Goal: Task Accomplishment & Management: Complete application form

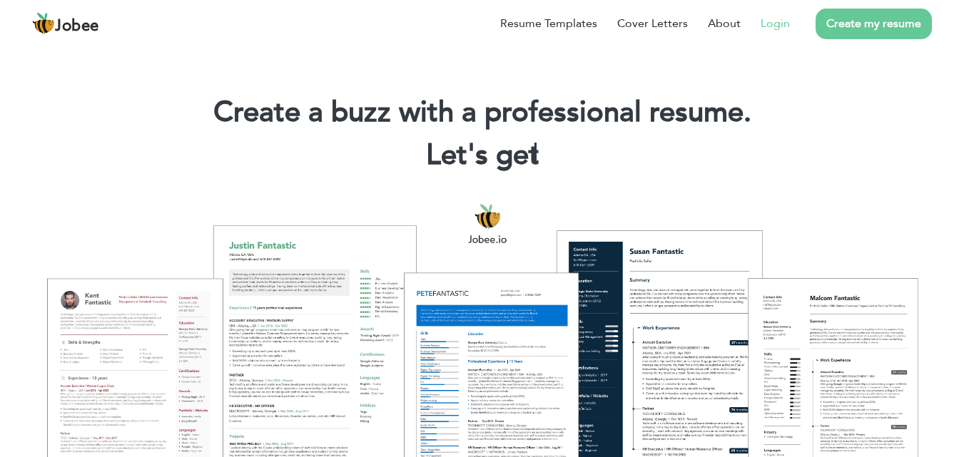
click at [788, 24] on link "Login" at bounding box center [775, 23] width 29 height 17
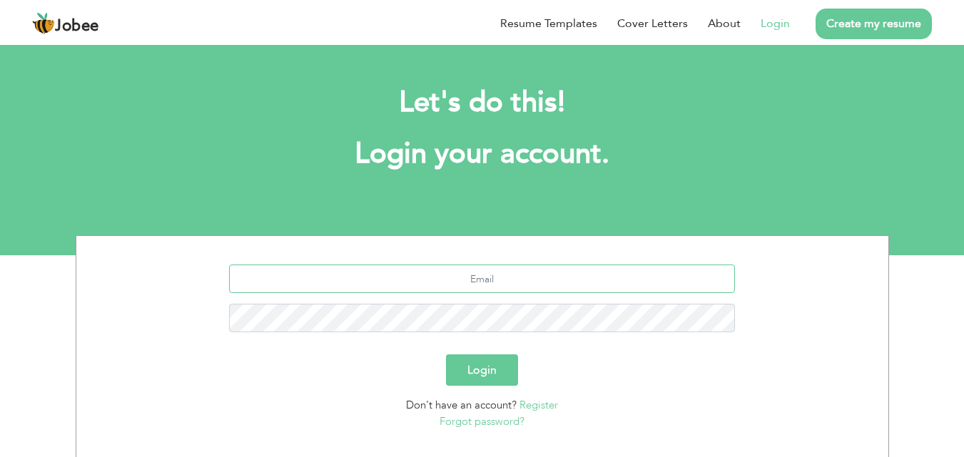
click at [552, 278] on input "text" at bounding box center [482, 279] width 506 height 29
type input "[EMAIL_ADDRESS][DOMAIN_NAME]"
click at [497, 368] on button "Login" at bounding box center [482, 370] width 72 height 31
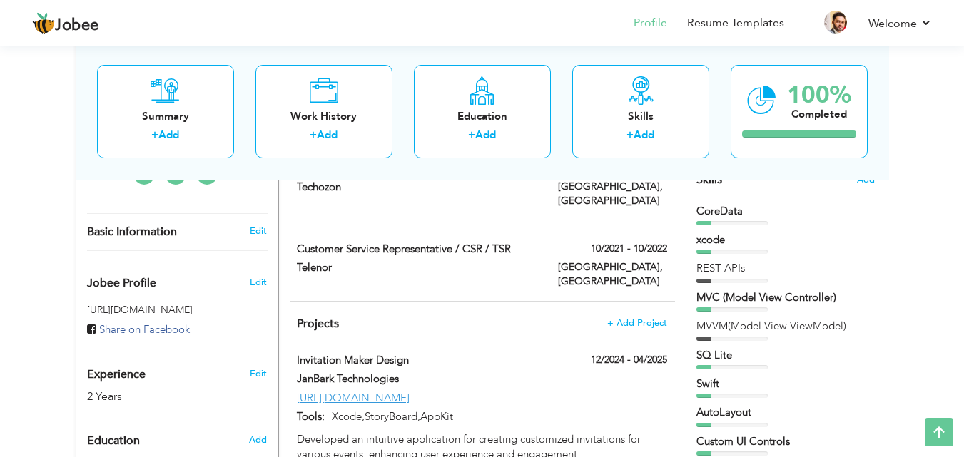
scroll to position [377, 0]
click at [629, 318] on span "+ Add Project" at bounding box center [637, 323] width 61 height 10
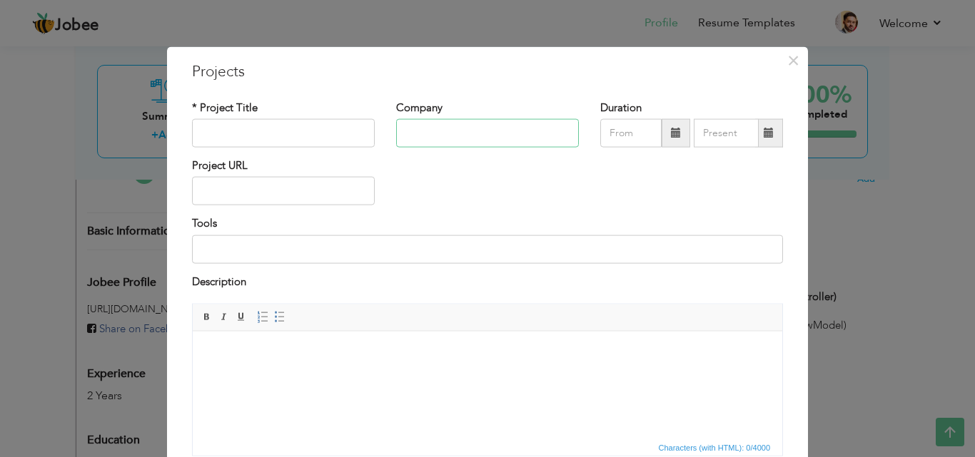
click at [549, 141] on input "text" at bounding box center [487, 133] width 183 height 29
click at [286, 140] on input "text" at bounding box center [283, 133] width 183 height 29
paste input "PDF File Editor Convert To PDF"
type input "PDF File Editor Convert To PDF"
click at [503, 133] on input "text" at bounding box center [487, 133] width 183 height 29
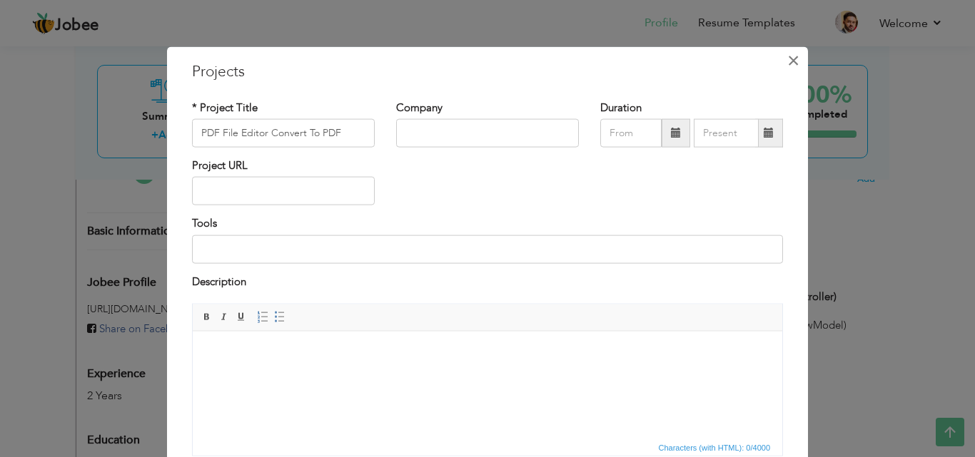
click at [791, 62] on span "×" at bounding box center [793, 60] width 12 height 26
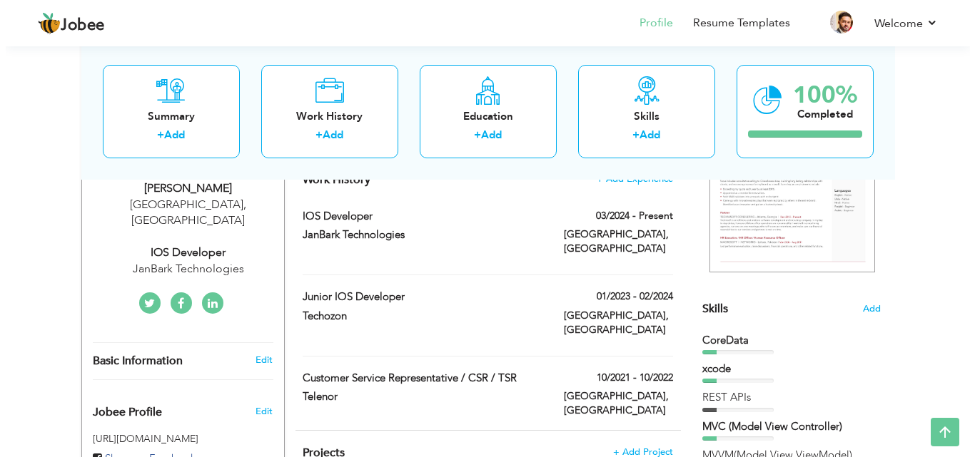
scroll to position [255, 0]
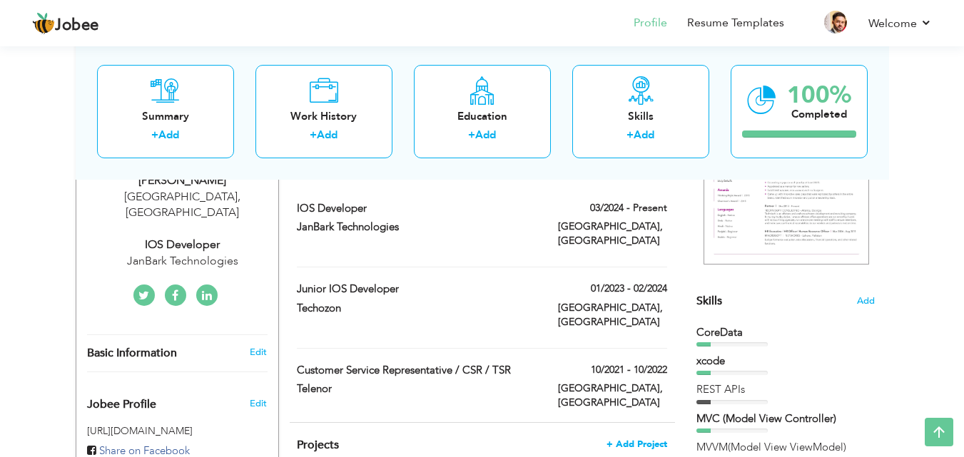
click at [646, 440] on span "+ Add Project" at bounding box center [637, 445] width 61 height 10
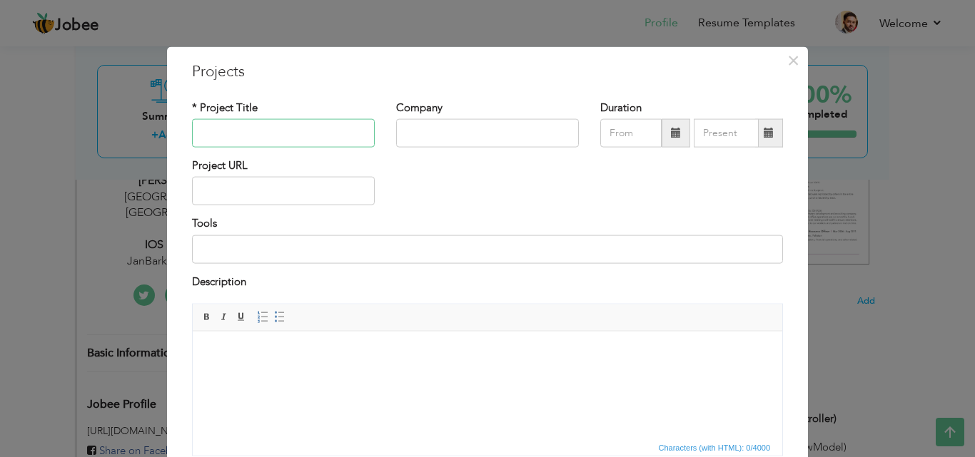
paste input "PDF File Editor Convert To PDF"
type input "PDF File Editor Convert To PDF"
click at [507, 136] on input "text" at bounding box center [487, 133] width 183 height 29
click at [415, 132] on input "Jan Bark Technologies" at bounding box center [487, 133] width 183 height 29
type input "JanBark Technologies"
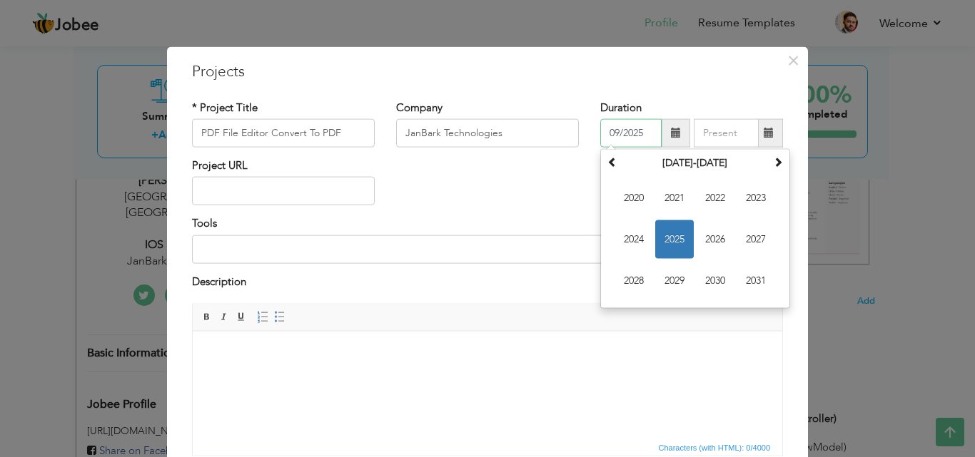
click at [622, 138] on input "09/2025" at bounding box center [630, 133] width 61 height 29
click at [604, 154] on th at bounding box center [612, 163] width 17 height 21
click at [773, 157] on span at bounding box center [778, 162] width 10 height 10
click at [667, 234] on span "2025" at bounding box center [674, 239] width 39 height 39
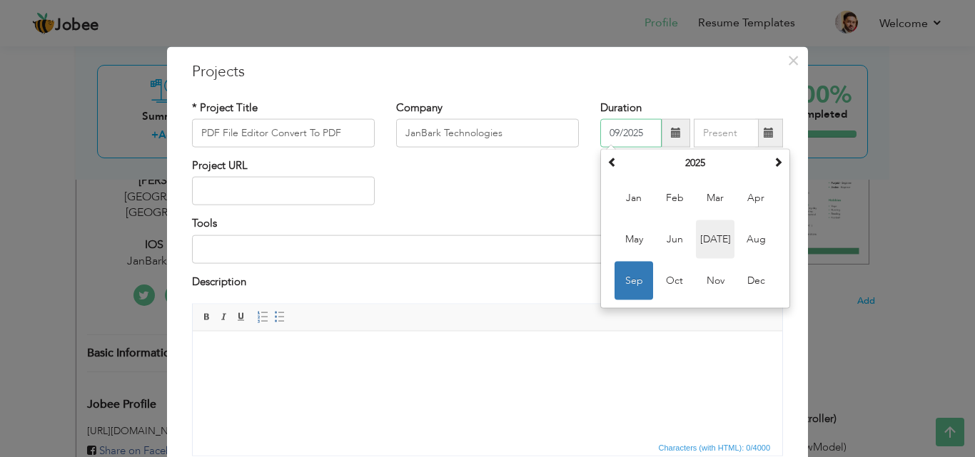
click at [707, 235] on span "Jul" at bounding box center [715, 239] width 39 height 39
type input "07/2025"
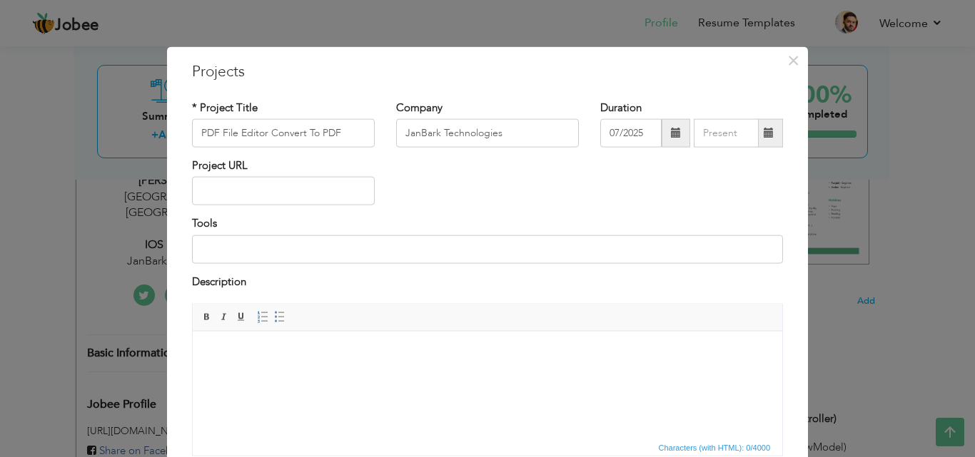
click at [766, 138] on span at bounding box center [769, 133] width 10 height 10
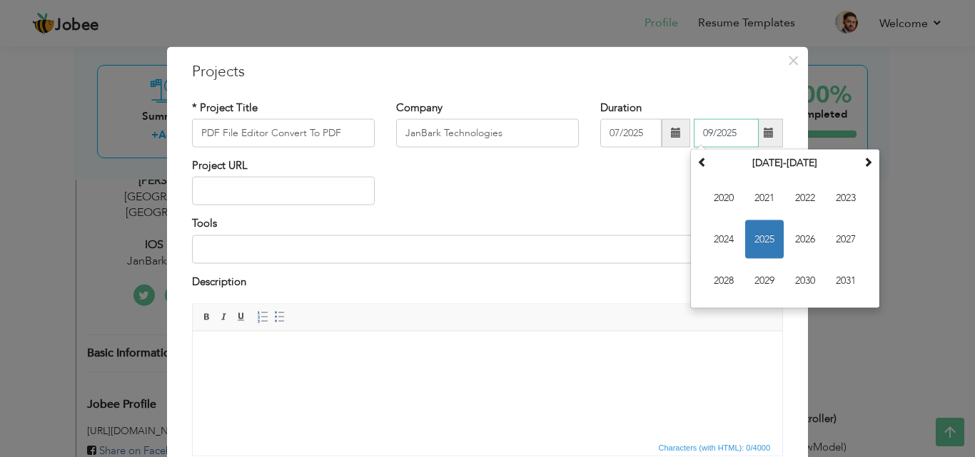
click at [760, 241] on span "2025" at bounding box center [764, 239] width 39 height 39
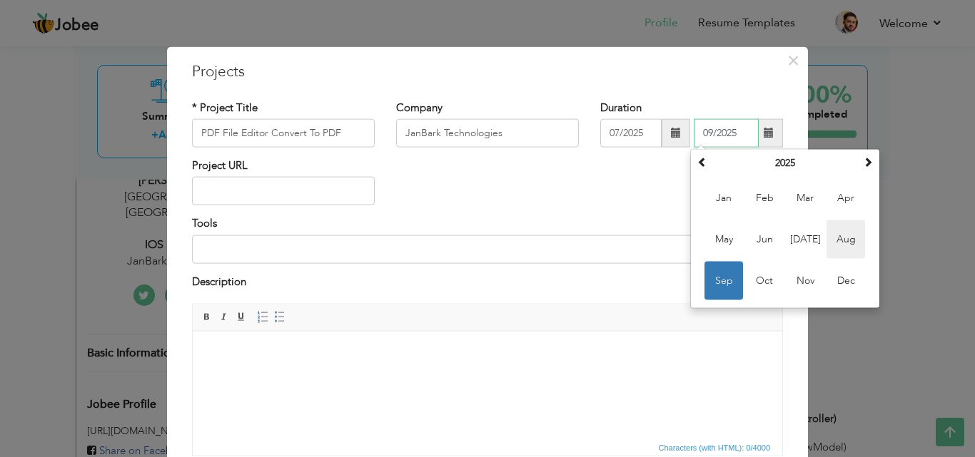
click at [833, 235] on span "Aug" at bounding box center [845, 239] width 39 height 39
type input "08/2025"
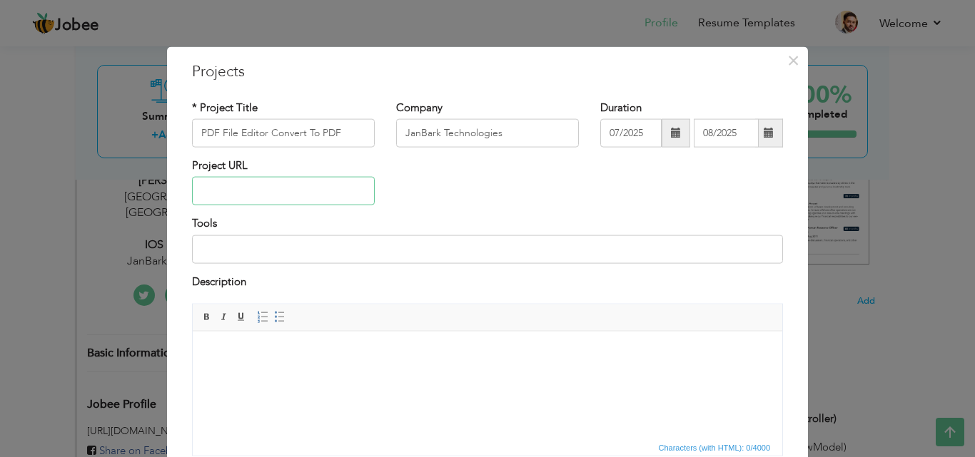
click at [258, 183] on input "text" at bounding box center [283, 191] width 183 height 29
paste input "https://apps.apple.com/us/app/pdf-file-editor-convert-to-pdf/id6749266787"
type input "https://apps.apple.com/us/app/pdf-file-editor-convert-to-pdf/id6749266787"
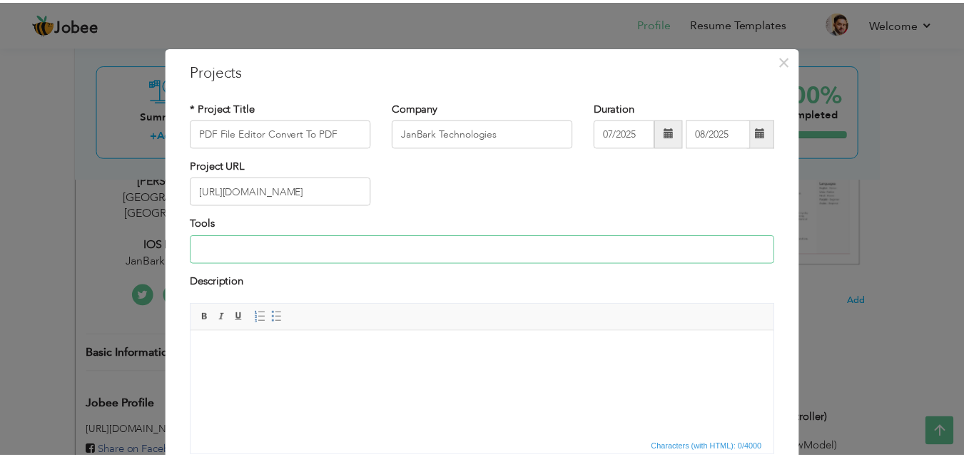
scroll to position [0, 0]
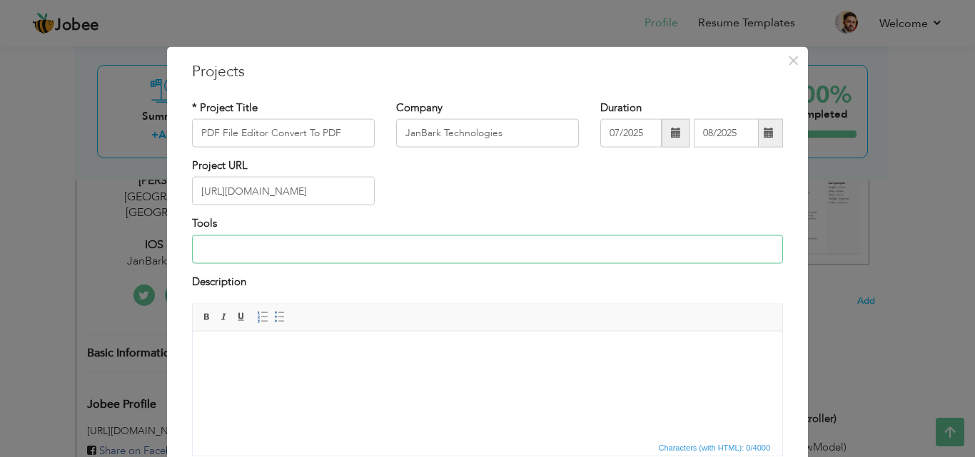
click at [230, 247] on input at bounding box center [487, 249] width 591 height 29
click at [531, 128] on input "JanBark Technologies" at bounding box center [487, 133] width 183 height 29
click at [788, 58] on span "×" at bounding box center [793, 60] width 12 height 26
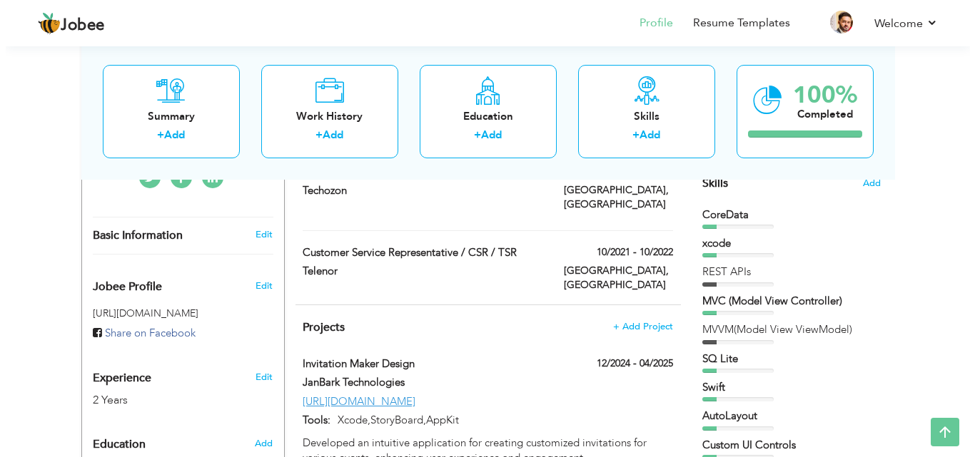
scroll to position [372, 0]
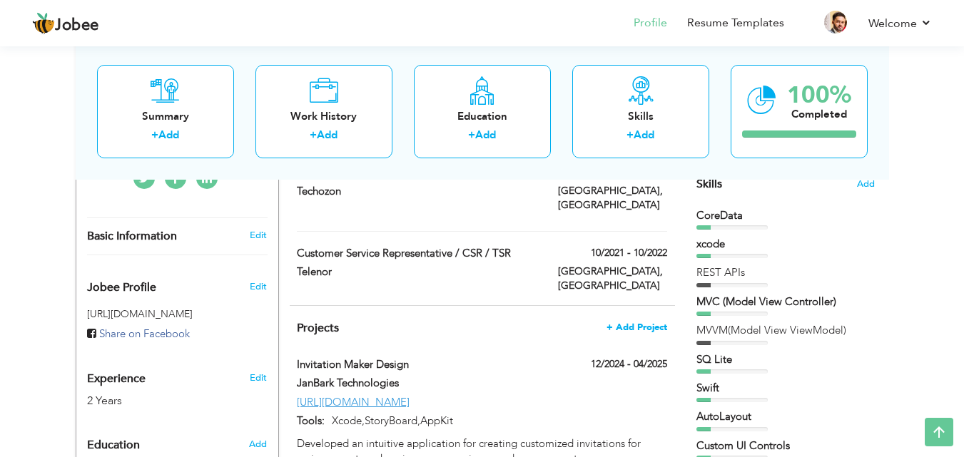
click at [638, 323] on span "+ Add Project" at bounding box center [637, 328] width 61 height 10
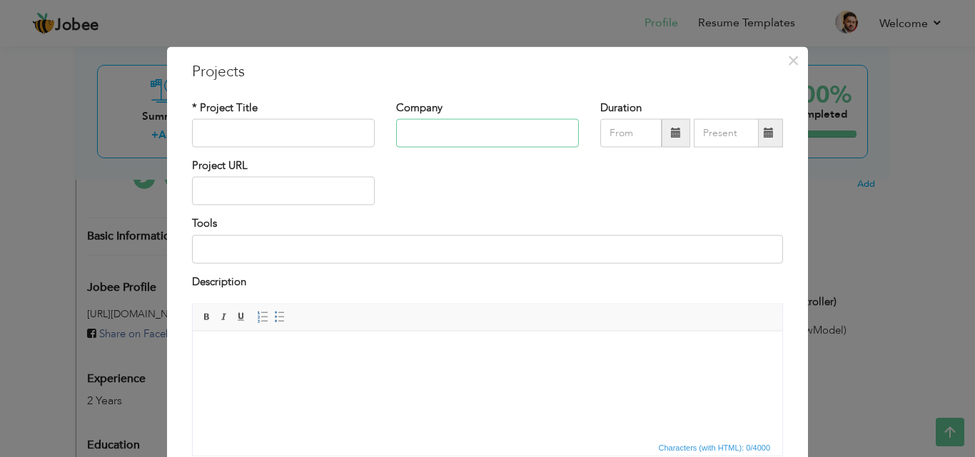
click at [447, 146] on input "text" at bounding box center [487, 133] width 183 height 29
paste input "JanBark Technologies"
type input "JanBark Technologies"
click at [318, 195] on input "text" at bounding box center [283, 191] width 183 height 29
click at [257, 189] on input "Xcode," at bounding box center [283, 191] width 183 height 29
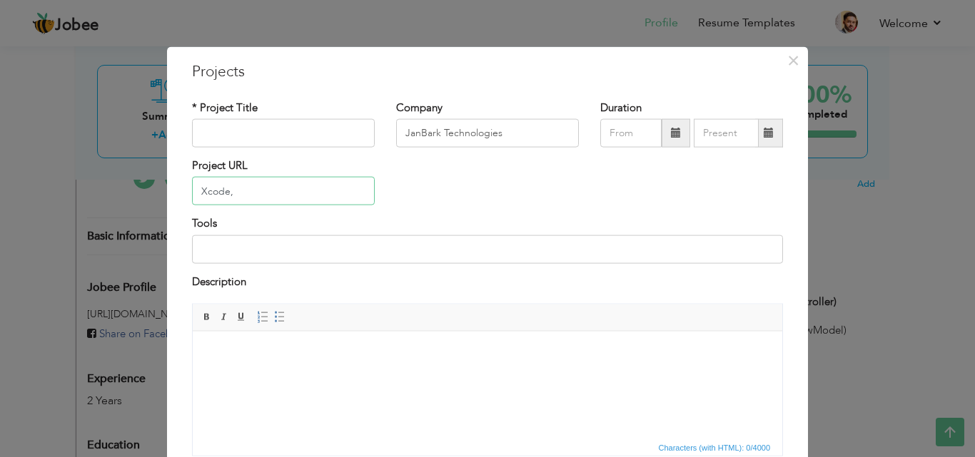
click at [257, 189] on input "Xcode," at bounding box center [283, 191] width 183 height 29
paste input "Storyboard, APIs, and UIKit"
click at [325, 192] on input "Xcode, Storyboard, APIs, and UIKit" at bounding box center [283, 191] width 183 height 29
drag, startPoint x: 325, startPoint y: 192, endPoint x: 313, endPoint y: 187, distance: 12.5
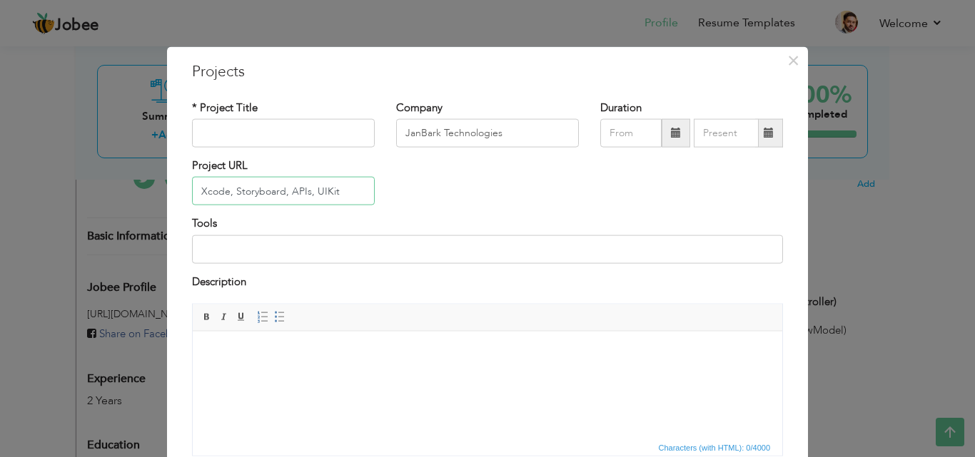
click at [313, 187] on input "Xcode, Storyboard, APIs, UIKit" at bounding box center [283, 191] width 183 height 29
drag, startPoint x: 315, startPoint y: 188, endPoint x: 283, endPoint y: 188, distance: 31.4
click at [283, 188] on input "Xcode, Storyboard, APIs, UIKit" at bounding box center [283, 191] width 183 height 29
click at [300, 192] on input "Xcode, Storyboard, APIs, UIKit" at bounding box center [283, 191] width 183 height 29
click at [206, 193] on input "XCode, Storyboard, APIs, UIKit" at bounding box center [283, 191] width 183 height 29
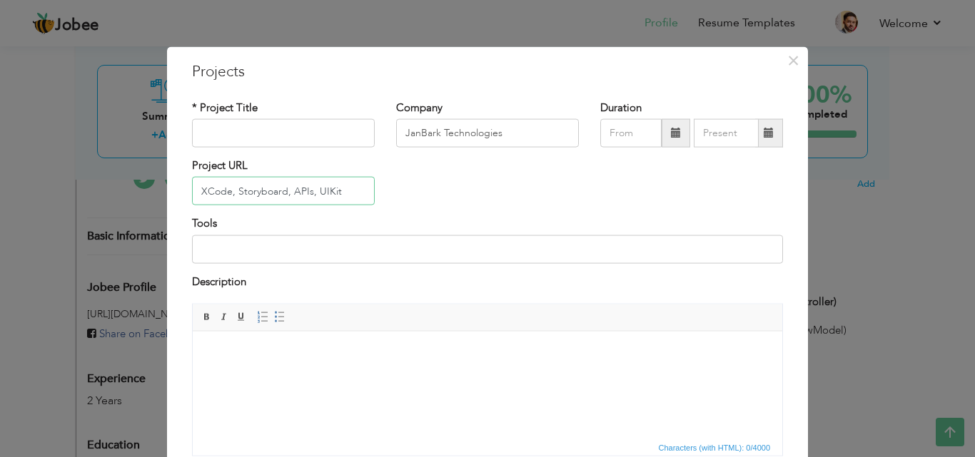
click at [260, 194] on input "XCode, Storyboard, APIs, UIKit" at bounding box center [283, 191] width 183 height 29
type input "XCode, StoryBoard, APIs, UIKit"
drag, startPoint x: 462, startPoint y: 60, endPoint x: 515, endPoint y: 65, distance: 53.0
click at [515, 65] on div "× Projects * Project Title Company JanBark Technologies Duration Project URL To…" at bounding box center [487, 309] width 641 height 526
click at [295, 137] on input "text" at bounding box center [283, 133] width 183 height 29
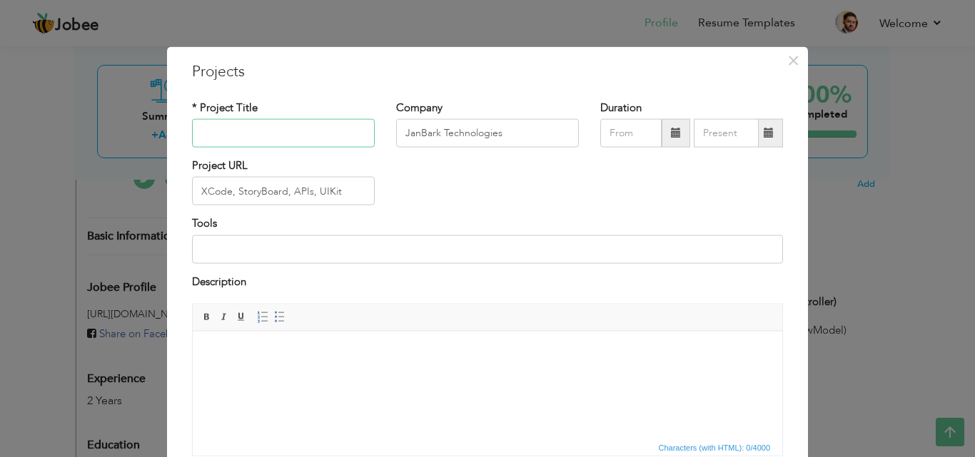
paste input "PDF File Editor Convert To PDF"
type input "PDF File Editor Convert To PDF"
click at [355, 191] on input "XCode, StoryBoard, APIs, UIKit" at bounding box center [283, 191] width 183 height 29
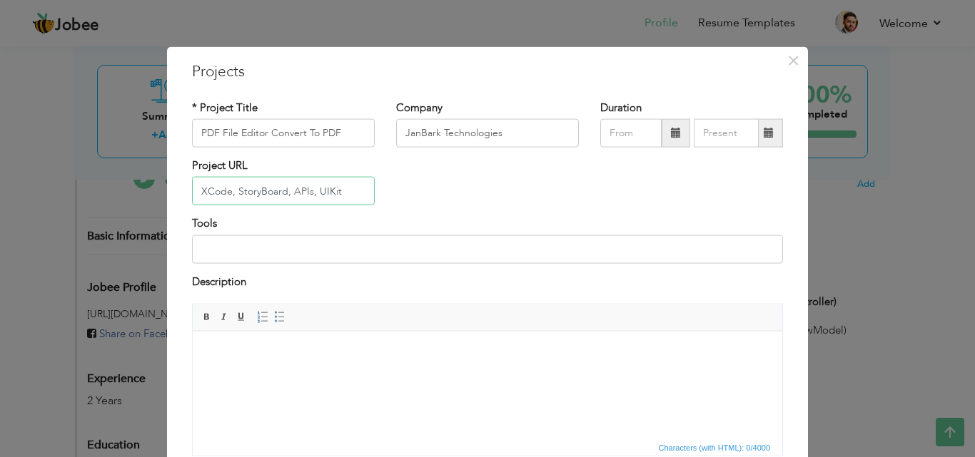
click at [355, 191] on input "XCode, StoryBoard, APIs, UIKit" at bounding box center [283, 191] width 183 height 29
click at [310, 240] on input at bounding box center [487, 249] width 591 height 29
paste input "XCode, StoryBoard, APIs, UIKit"
click at [370, 249] on input "XCode, Storyboard, APIs, UIKit" at bounding box center [487, 249] width 591 height 29
drag, startPoint x: 312, startPoint y: 248, endPoint x: 353, endPoint y: 249, distance: 40.7
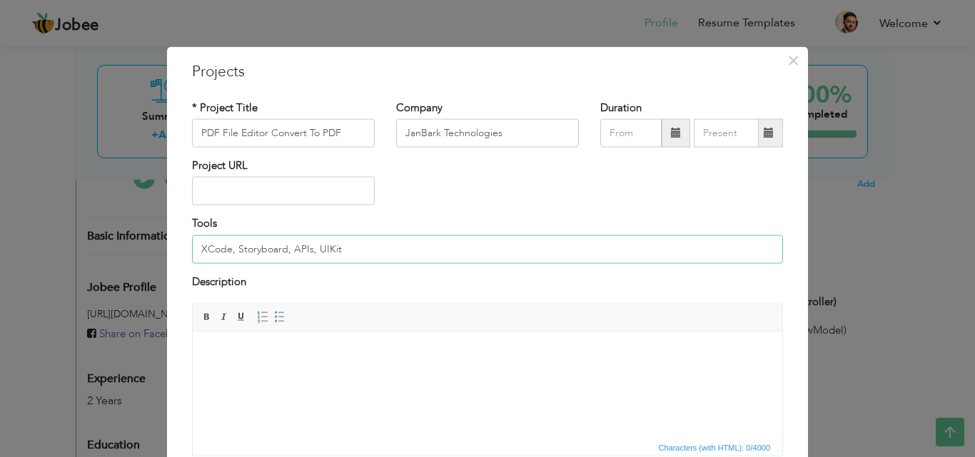
click at [353, 249] on input "XCode, Storyboard, APIs, UIKit" at bounding box center [487, 249] width 591 height 29
paste input
drag, startPoint x: 320, startPoint y: 248, endPoint x: 345, endPoint y: 248, distance: 25.0
click at [345, 248] on input "XCode, Storyboard, APIs, UIKi" at bounding box center [487, 249] width 591 height 29
paste input "t"
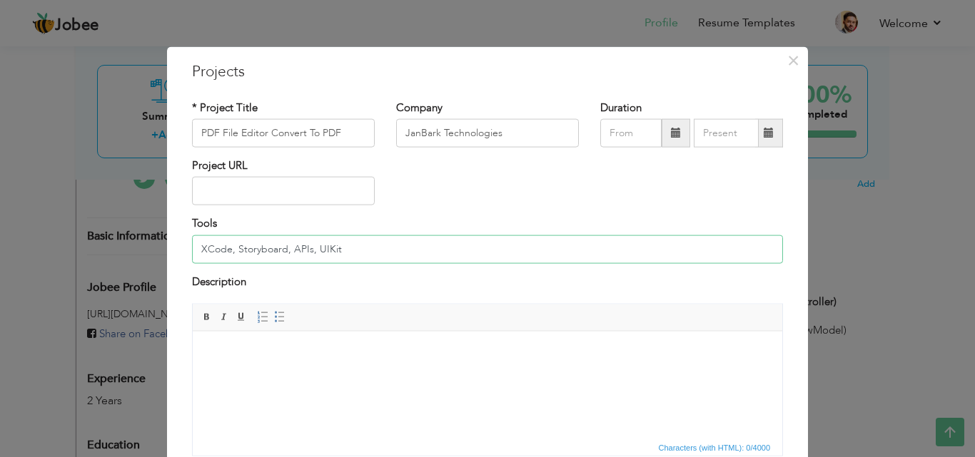
type input "XCode, Storyboard, APIs, UIKit"
click at [268, 195] on input "text" at bounding box center [283, 191] width 183 height 29
paste input "https://apps.apple.com/us/app/pdf-file-editor-convert-to-pdf/id6749266787"
type input "https://apps.apple.com/us/app/pdf-file-editor-convert-to-pdf/id6749266787"
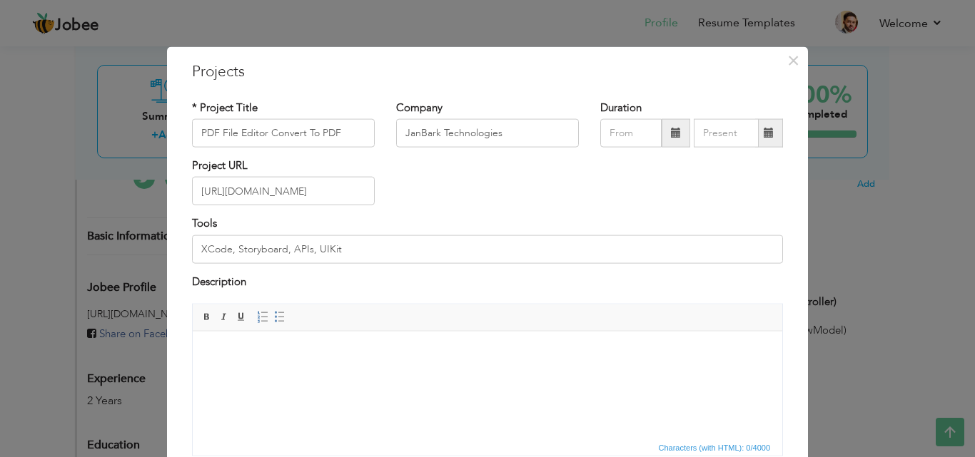
scroll to position [0, 0]
click at [445, 206] on div "Project URL https://apps.apple.com/us/app/pdf-file-editor-convert-to-pdf/id6749…" at bounding box center [487, 187] width 612 height 58
click at [456, 129] on input "JanBark Technologies" at bounding box center [487, 133] width 183 height 29
click at [617, 133] on input "text" at bounding box center [630, 133] width 61 height 29
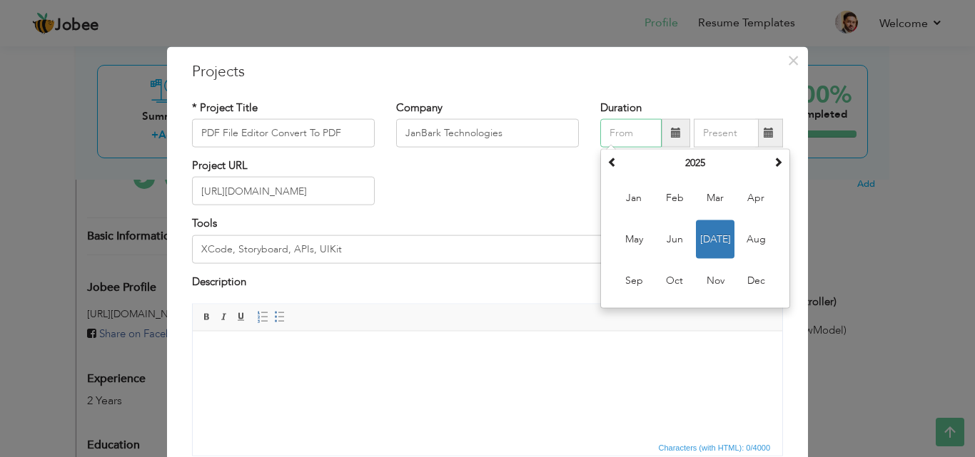
click at [704, 230] on span "Jul" at bounding box center [715, 239] width 39 height 39
type input "07/2025"
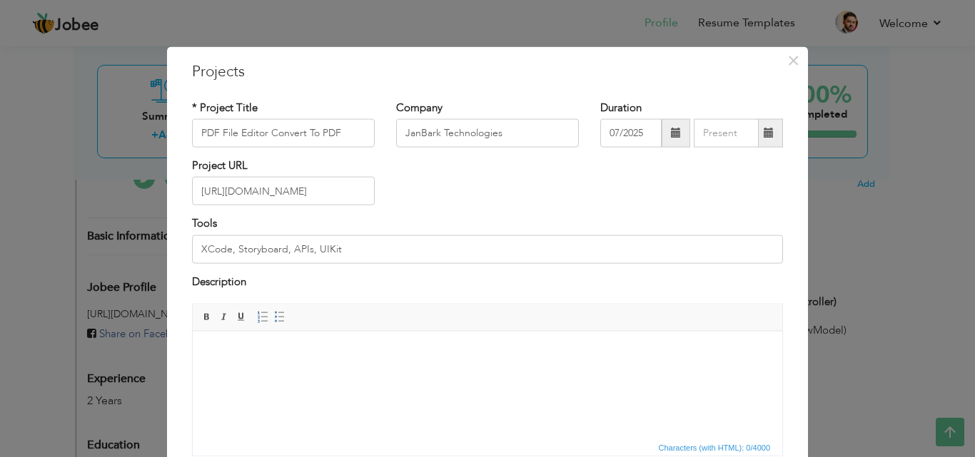
click at [764, 133] on span at bounding box center [769, 133] width 10 height 10
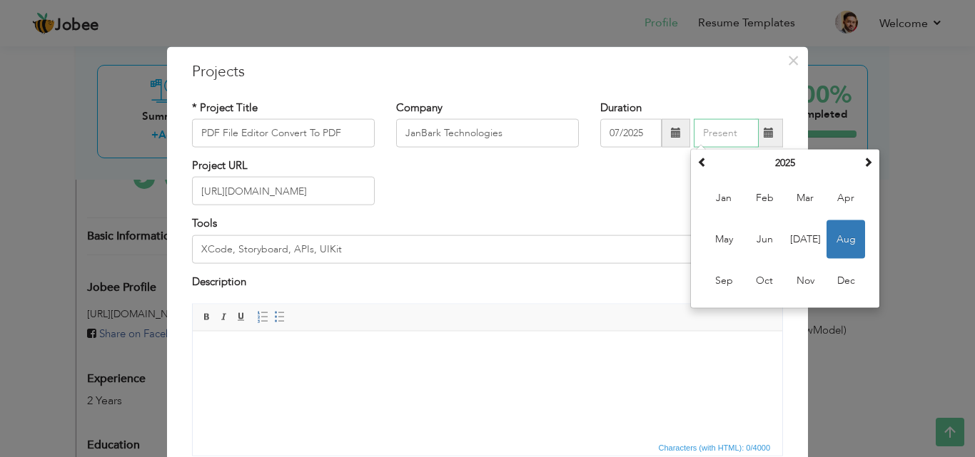
click at [833, 228] on span "Aug" at bounding box center [845, 239] width 39 height 39
type input "08/2025"
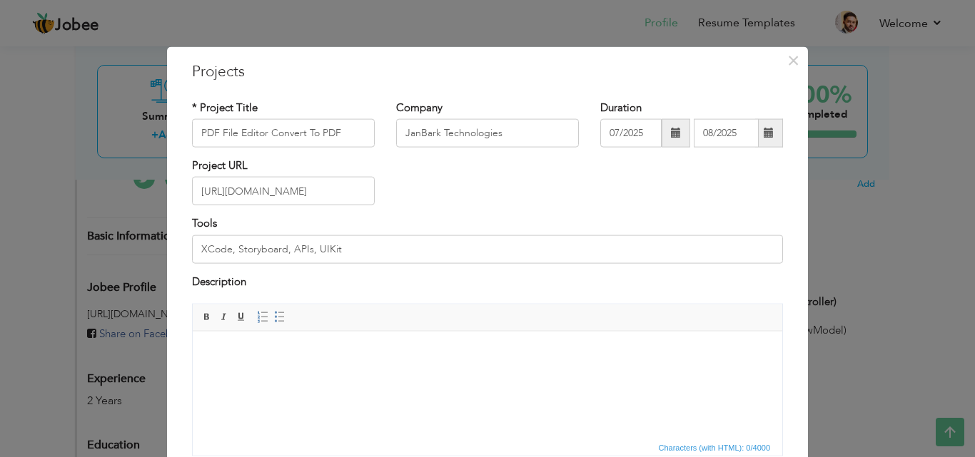
drag, startPoint x: 275, startPoint y: 385, endPoint x: 249, endPoint y: 371, distance: 29.4
click at [249, 371] on html at bounding box center [487, 353] width 589 height 44
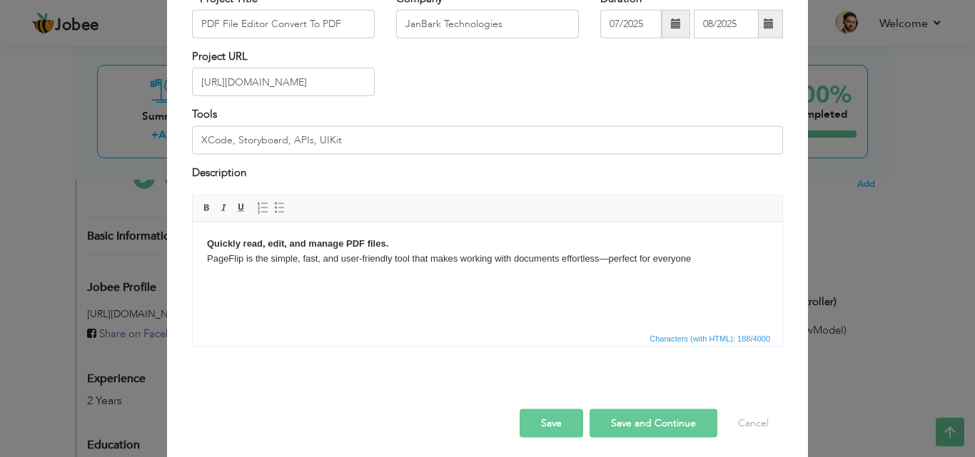
scroll to position [115, 0]
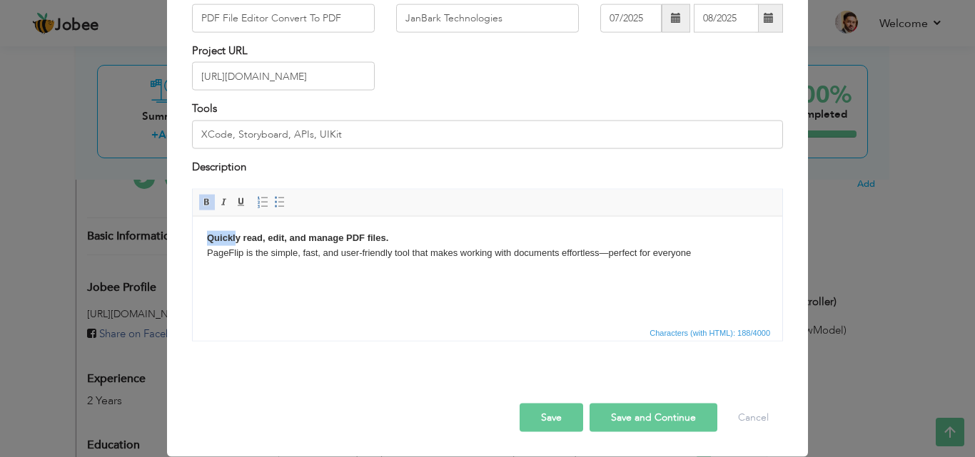
drag, startPoint x: 200, startPoint y: 240, endPoint x: 237, endPoint y: 238, distance: 37.2
click at [237, 238] on html "Quickly read, edit, and manage PDF files. PageFlip is the simple, fast, and use…" at bounding box center [487, 245] width 589 height 59
click at [270, 261] on html "Quickly read, edit, and manage PDF files. PageFlip is the simple, fast, and use…" at bounding box center [487, 245] width 589 height 59
click at [697, 254] on body "Quickly read, edit, and manage PDF files. PageFlip is the simple, fast, and use…" at bounding box center [487, 245] width 561 height 30
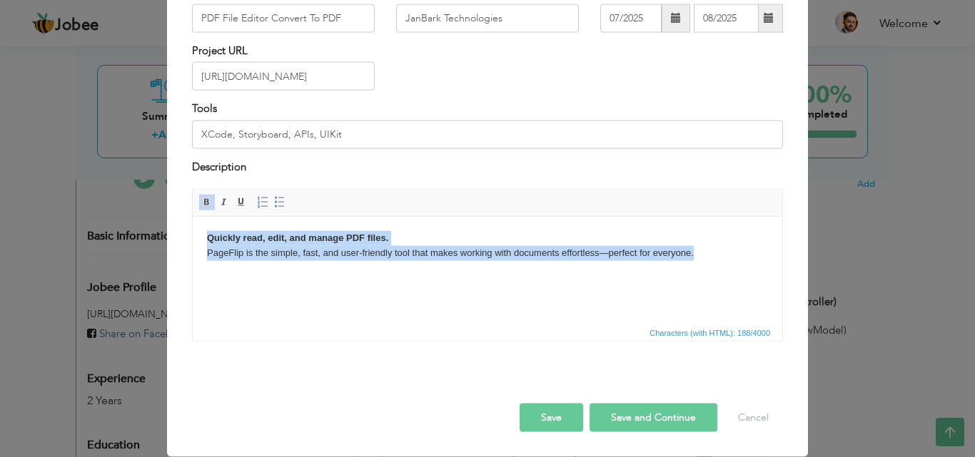
drag, startPoint x: 204, startPoint y: 240, endPoint x: 704, endPoint y: 269, distance: 500.3
click at [704, 269] on html "Quickly read, edit, and manage PDF files. PageFlip is the simple, fast, and use…" at bounding box center [487, 245] width 589 height 59
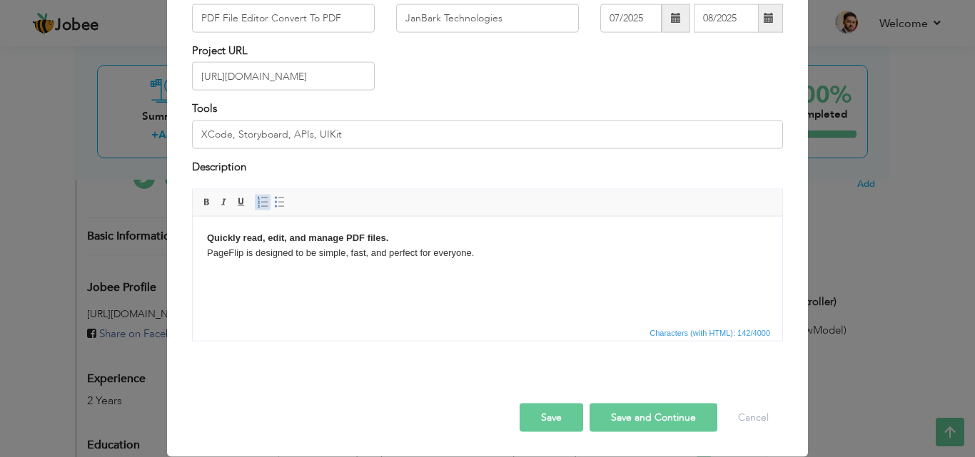
click at [255, 207] on link "Insert/Remove Numbered List" at bounding box center [263, 203] width 16 height 16
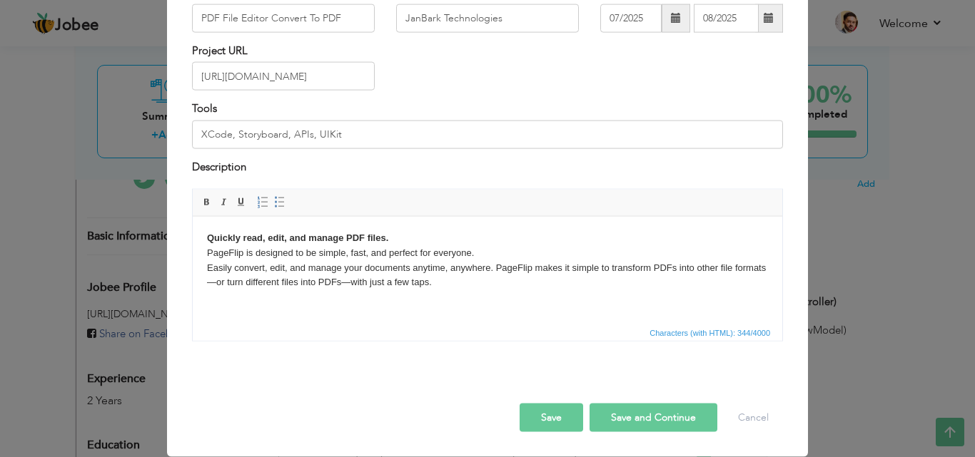
click at [201, 265] on html "Quickly read, edit, and manage PDF files. PageFlip is designed to be simple, fa…" at bounding box center [487, 260] width 589 height 88
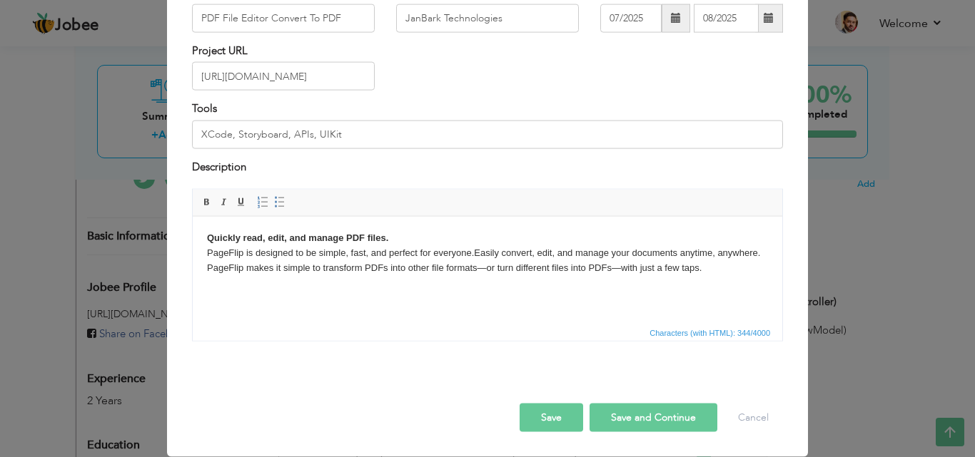
click at [219, 279] on html "Quickly read, edit, and manage PDF files. PageFlip is designed to be simple, fa…" at bounding box center [487, 252] width 589 height 73
click at [220, 284] on html "Quickly read, edit, and manage PDF files. PageFlip is designed to be simple, fa…" at bounding box center [487, 252] width 589 height 73
click at [729, 274] on body "Quickly read, edit, and manage PDF files. PageFlip is designed to be simple, fa…" at bounding box center [487, 252] width 561 height 44
drag, startPoint x: 265, startPoint y: 284, endPoint x: 206, endPoint y: 285, distance: 58.5
click at [207, 285] on body "Quickly read, edit, and manage PDF files. PageFlip is designed to be simple, fa…" at bounding box center [487, 259] width 561 height 59
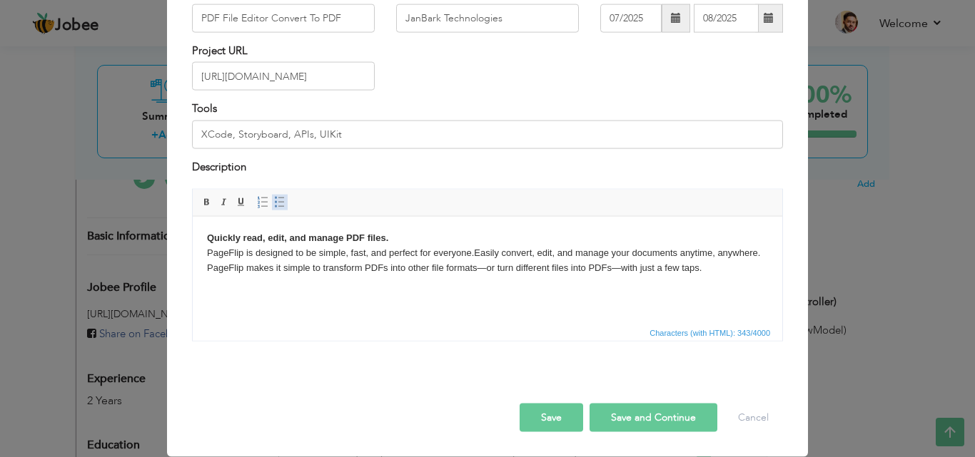
click at [275, 203] on span at bounding box center [279, 202] width 11 height 11
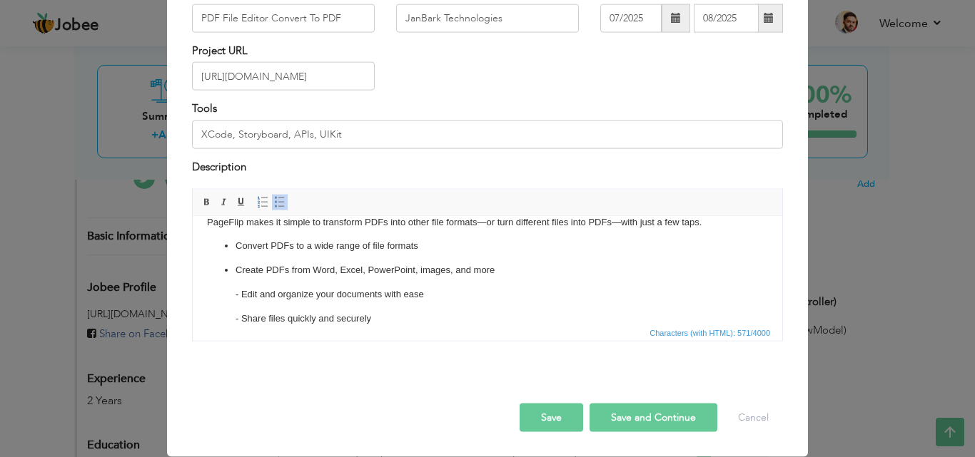
scroll to position [5, 0]
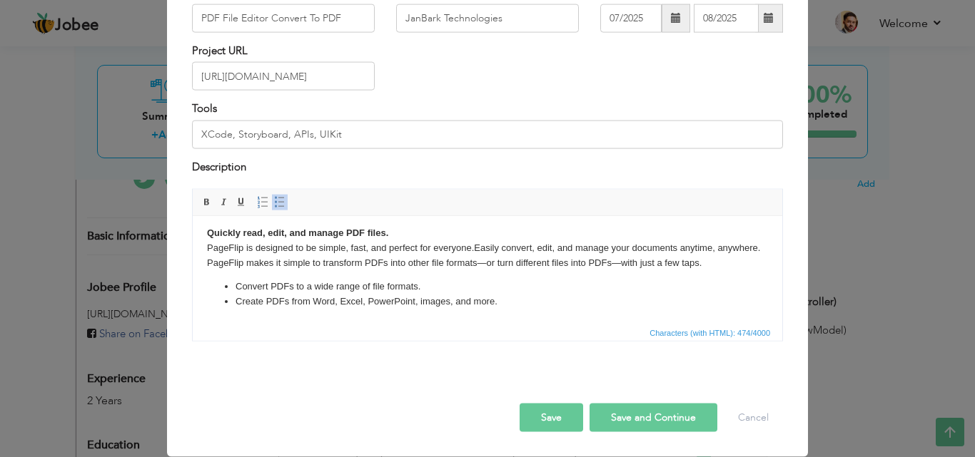
click at [517, 300] on li "Create PDFs from Word, Excel, PowerPoint, images, and more." at bounding box center [487, 301] width 504 height 15
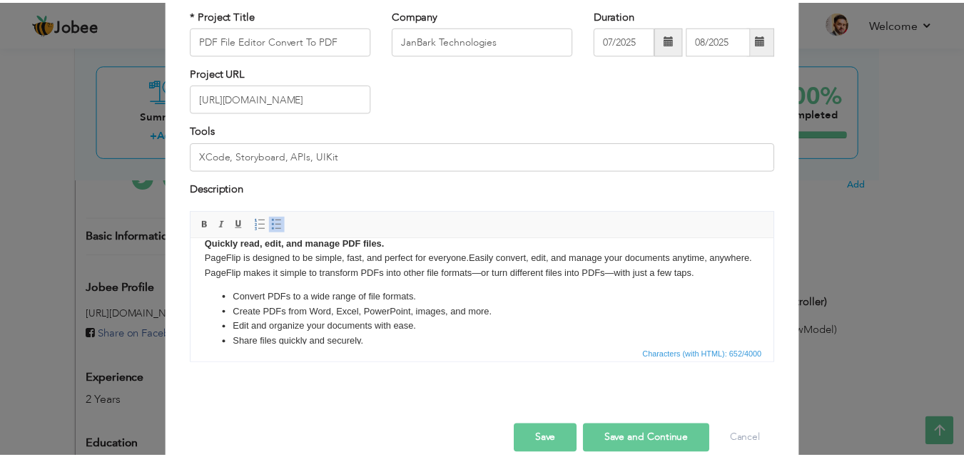
scroll to position [0, 0]
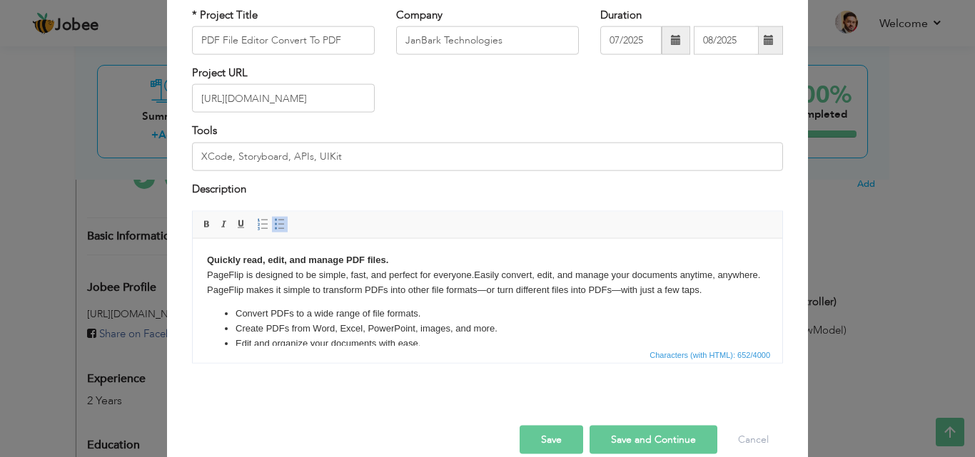
click at [542, 439] on button "Save" at bounding box center [551, 440] width 64 height 29
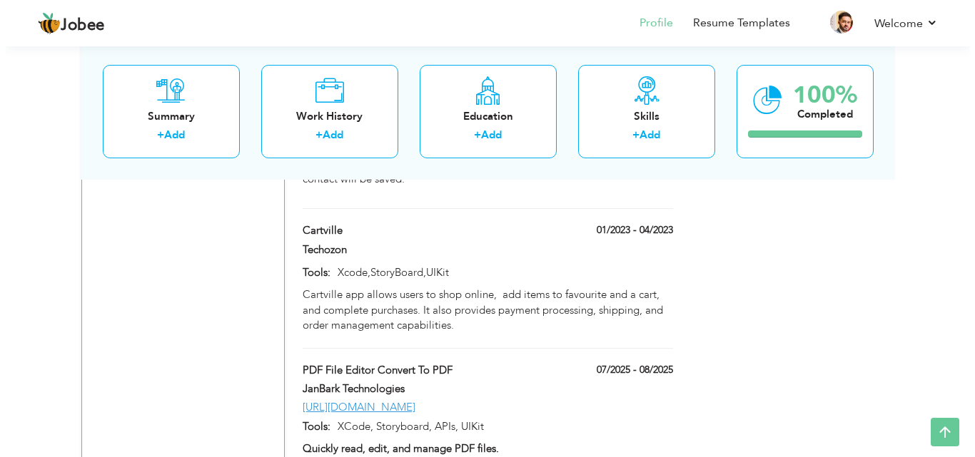
scroll to position [2138, 0]
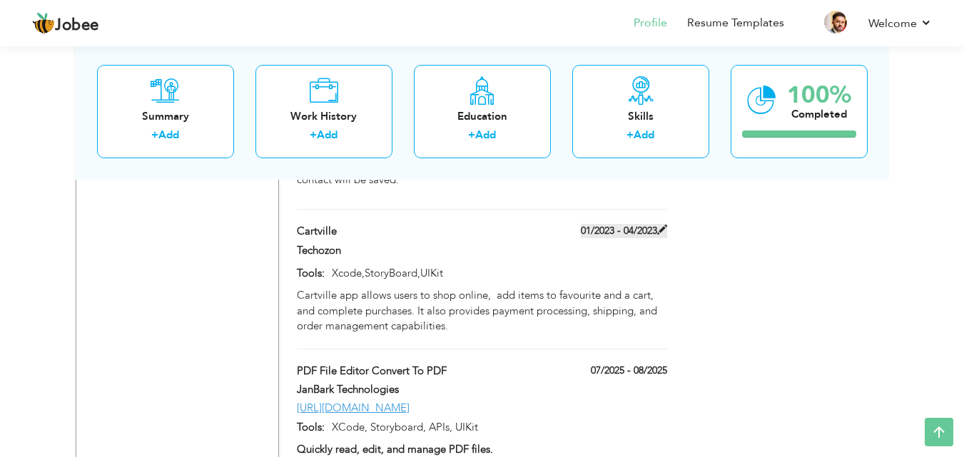
click at [662, 224] on label "01/2023 - 04/2023" at bounding box center [624, 231] width 86 height 14
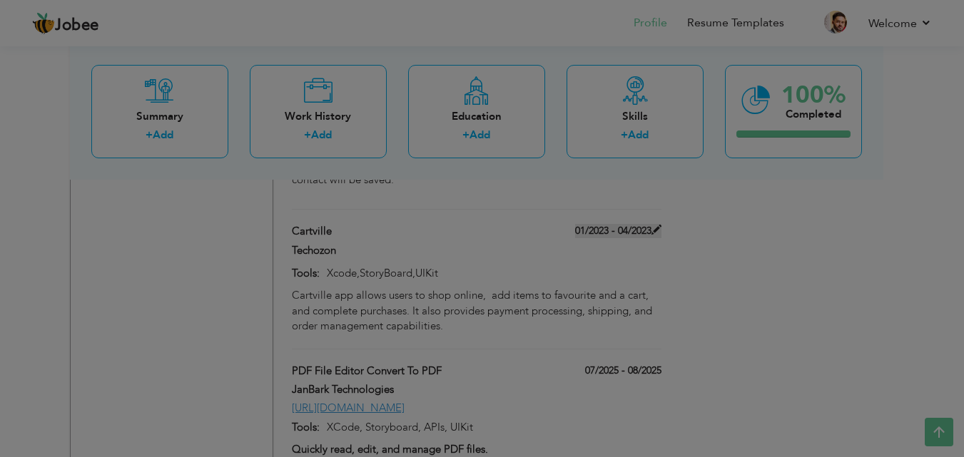
type input "Cartville"
type input "Techozon"
type input "01/2023"
type input "04/2023"
type input "Xcode,StoryBoard,UIKit"
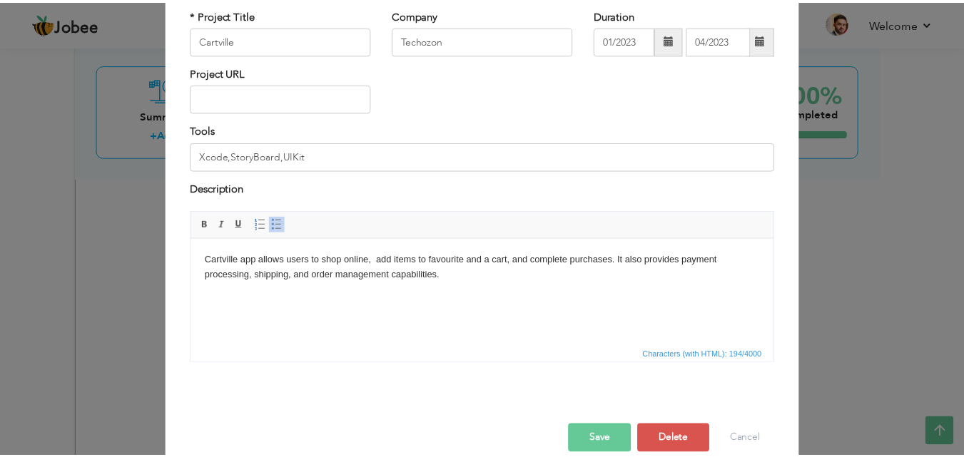
scroll to position [0, 0]
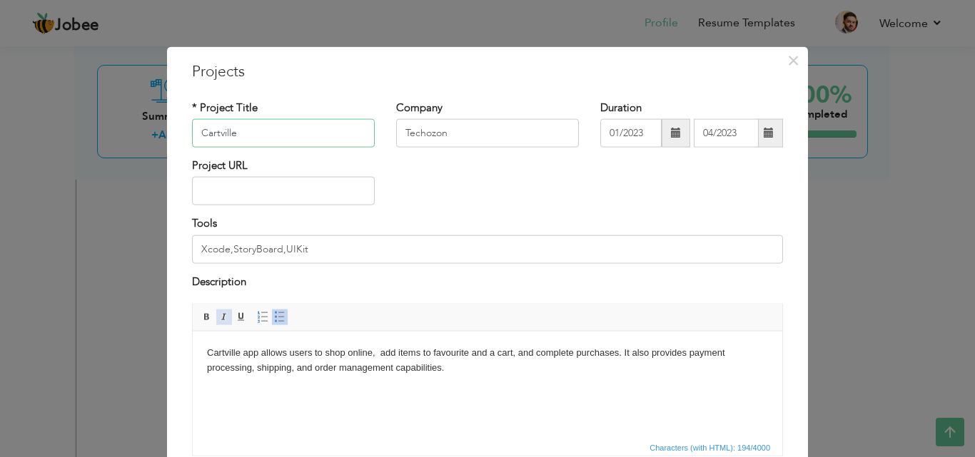
click at [218, 319] on span at bounding box center [223, 317] width 11 height 11
click at [787, 56] on span "×" at bounding box center [793, 60] width 12 height 26
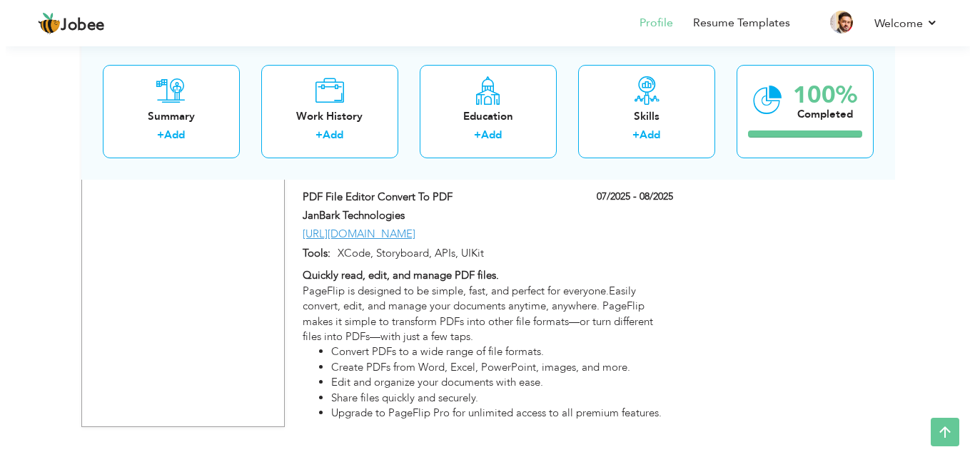
scroll to position [2321, 0]
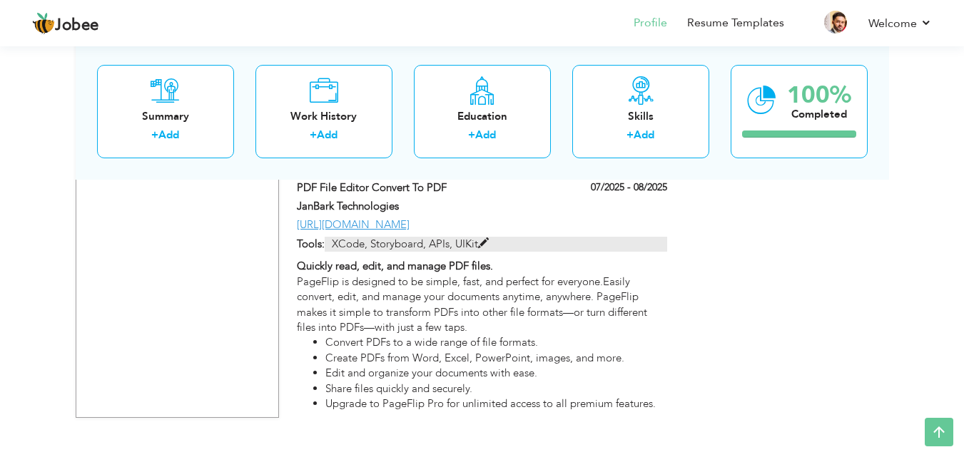
click at [483, 238] on span at bounding box center [483, 243] width 11 height 11
type input "PDF File Editor Convert To PDF"
type input "JanBark Technologies"
type input "07/2025"
type input "08/2025"
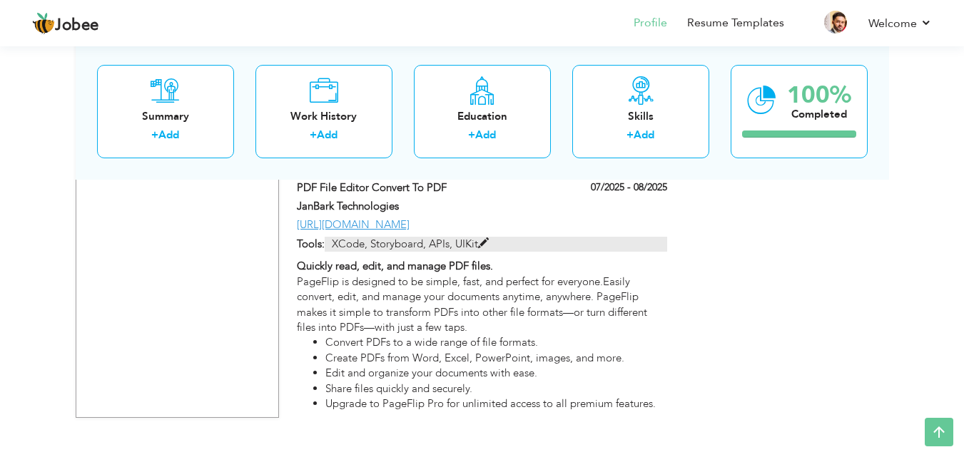
type input "https://apps.apple.com/us/app/pdf-file-editor-convert-to-pdf/id6749266787"
type input "XCode, Storyboard, APIs, UIKit"
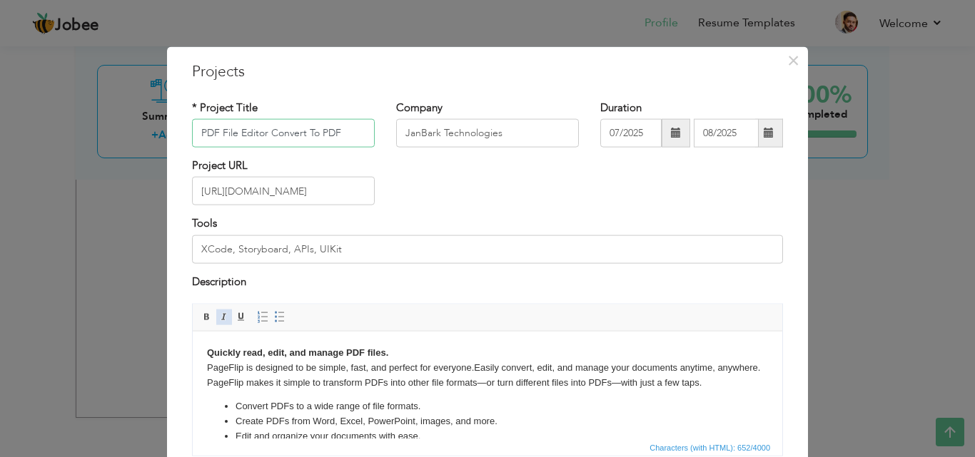
click at [218, 316] on span at bounding box center [223, 317] width 11 height 11
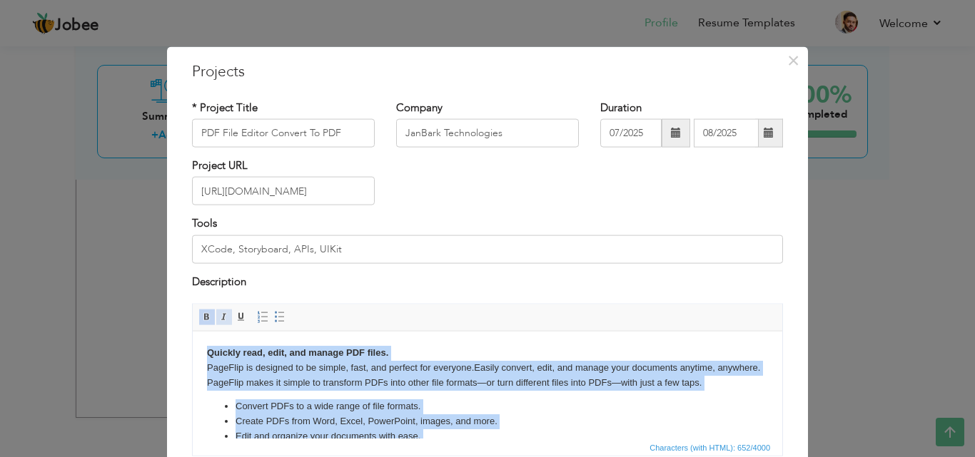
click at [223, 314] on span at bounding box center [223, 317] width 11 height 11
click at [206, 313] on span at bounding box center [206, 317] width 11 height 11
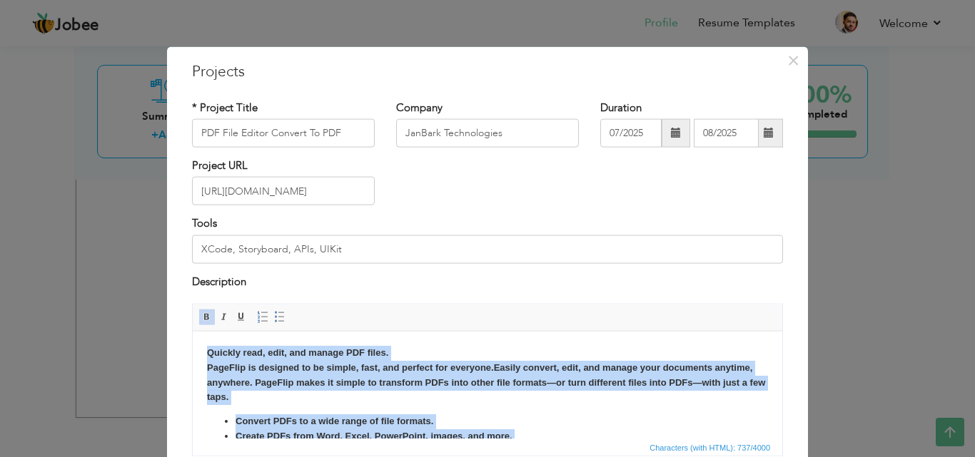
click at [206, 313] on span at bounding box center [206, 317] width 11 height 11
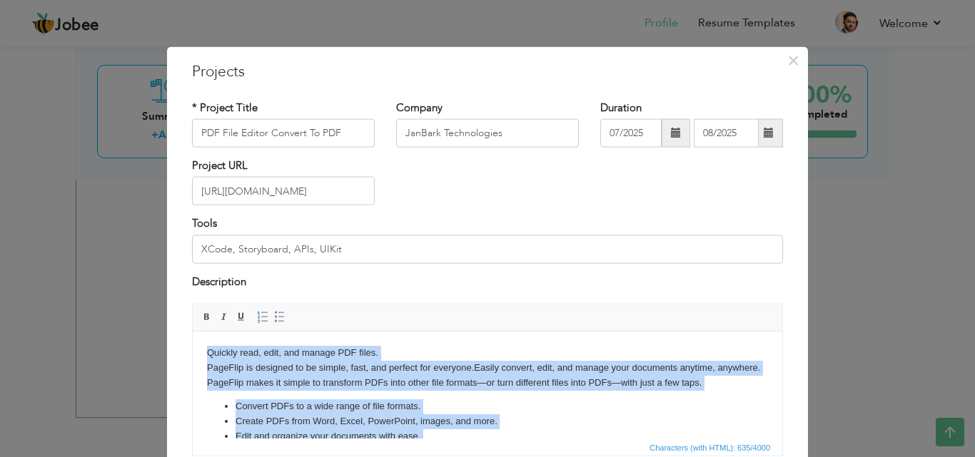
click at [404, 345] on body "Quickly read, edit, and manage PDF files. PageFlip is designed to be simple, fa…" at bounding box center [487, 409] width 561 height 128
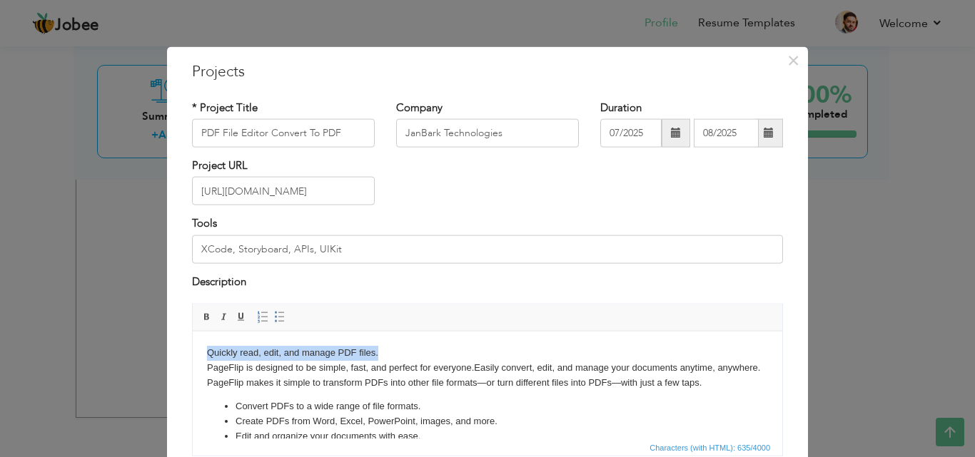
drag, startPoint x: 372, startPoint y: 351, endPoint x: 204, endPoint y: 355, distance: 168.4
click at [204, 355] on html "Quickly read, edit, and manage PDF files. PageFlip is designed to be simple, fa…" at bounding box center [487, 409] width 589 height 156
click at [201, 319] on span at bounding box center [206, 317] width 11 height 11
click at [474, 353] on body "Quickly read, edit, and manage PDF files. PageFlip is designed to be simple, fa…" at bounding box center [487, 409] width 561 height 128
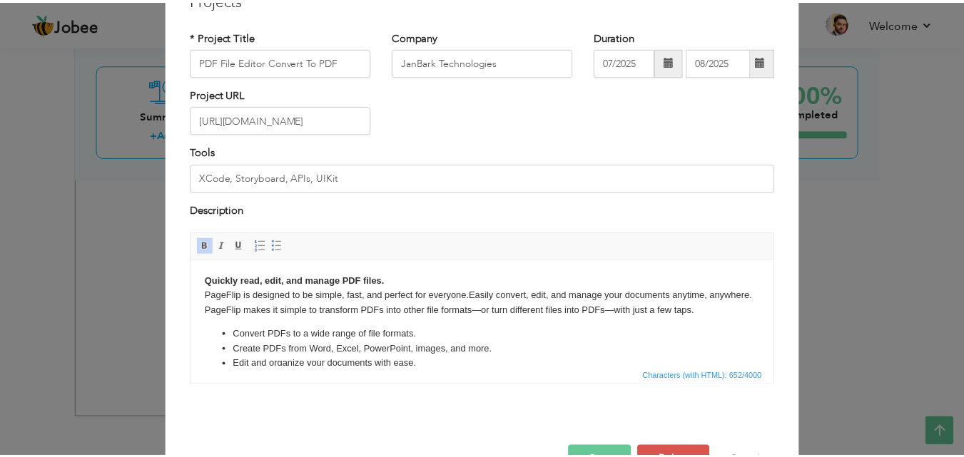
scroll to position [115, 0]
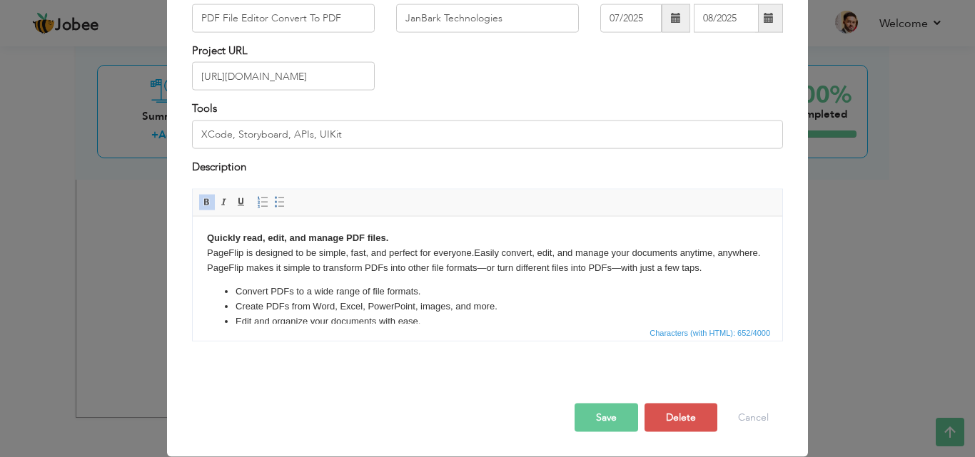
click at [590, 417] on button "Save" at bounding box center [606, 418] width 64 height 29
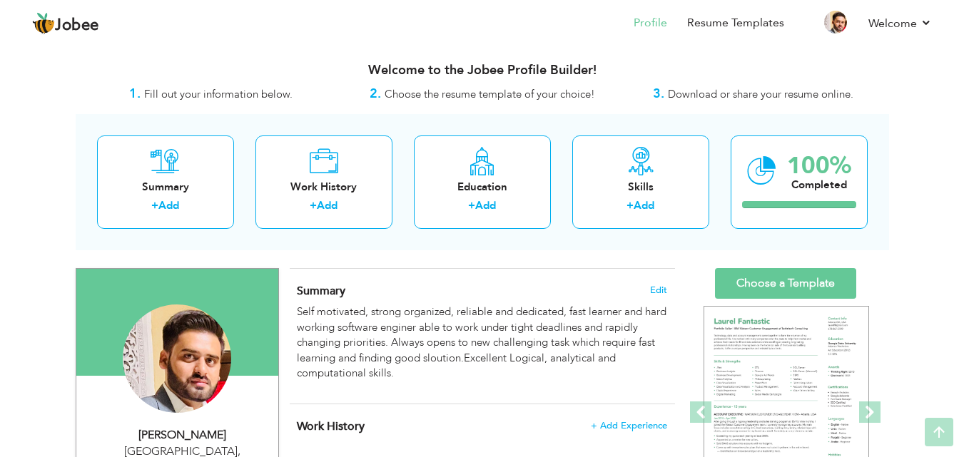
scroll to position [0, 0]
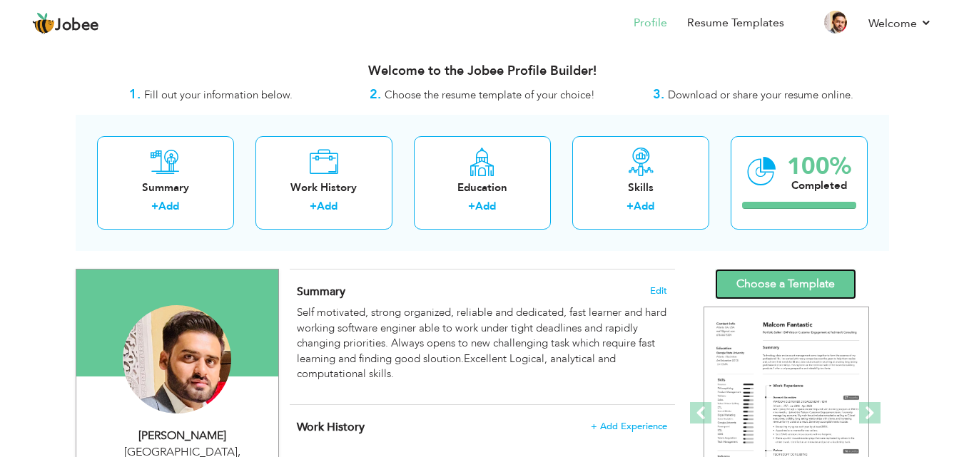
click at [783, 281] on link "Choose a Template" at bounding box center [785, 284] width 141 height 31
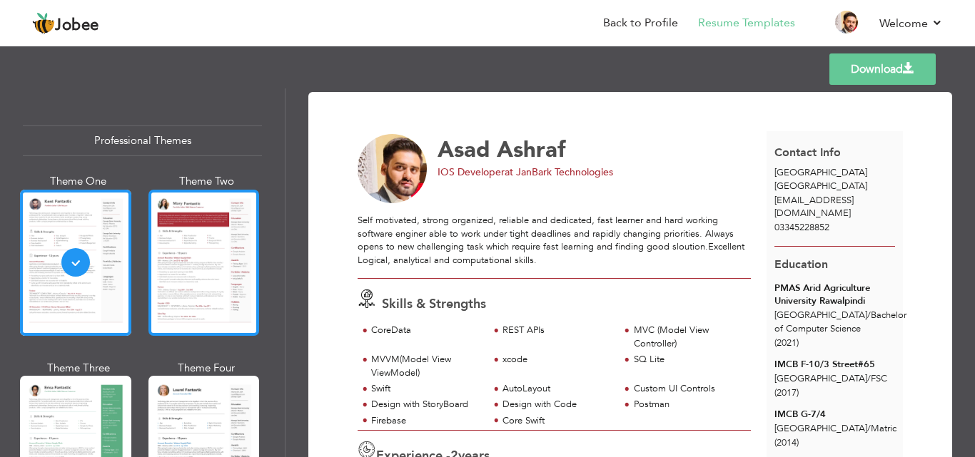
click at [229, 263] on div at bounding box center [203, 263] width 111 height 146
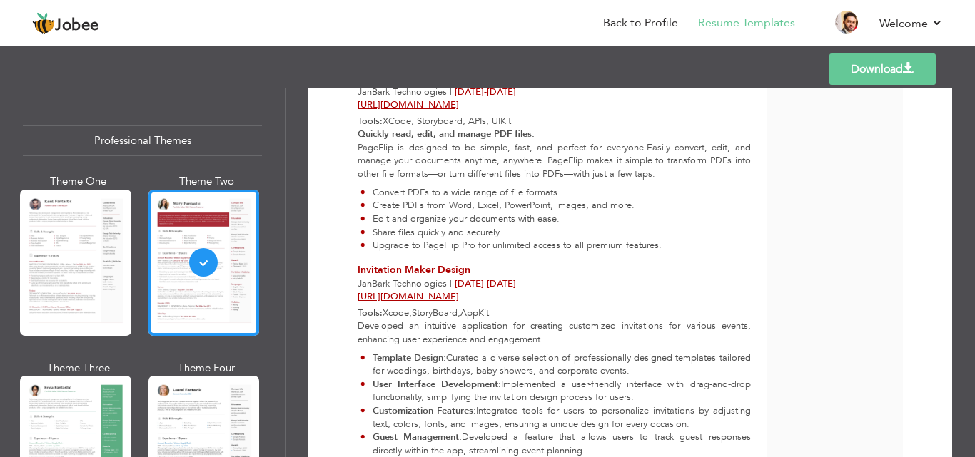
scroll to position [566, 0]
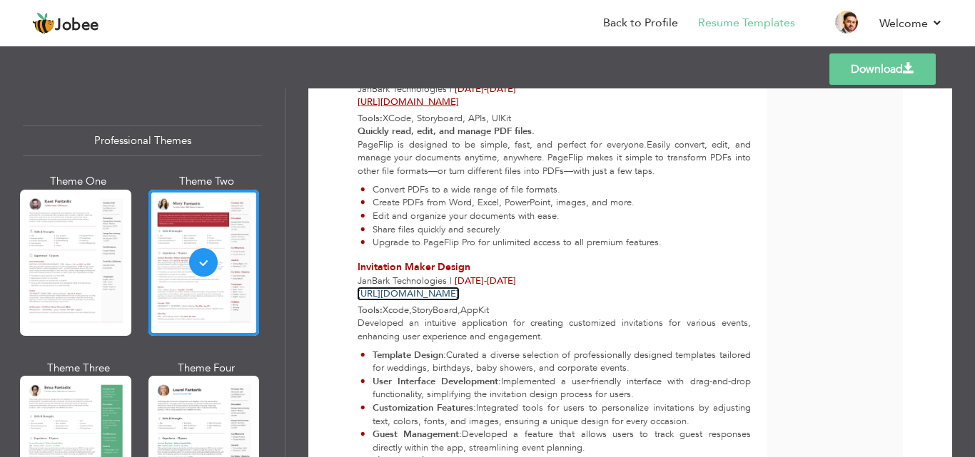
click at [455, 290] on link "https://apps.apple.com/by/app/invitation-maker-design/id6744605979" at bounding box center [408, 294] width 101 height 13
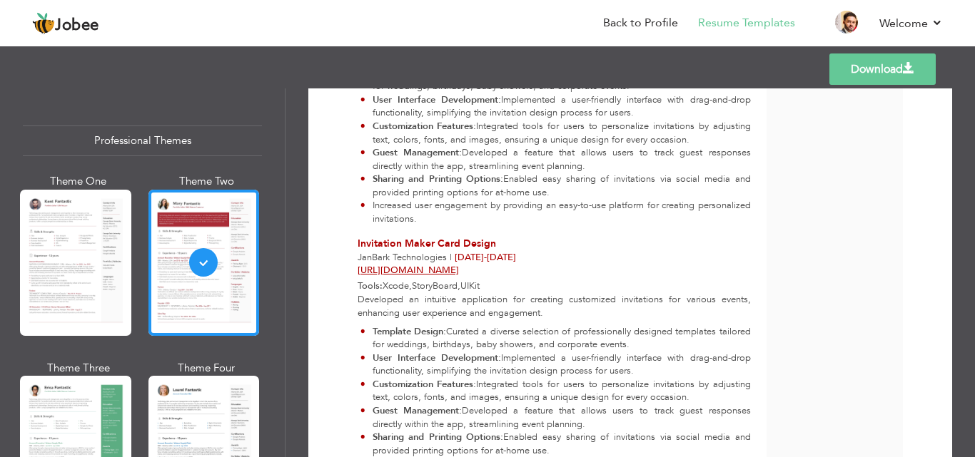
scroll to position [849, 0]
click at [459, 269] on link "https://apps.apple.com/by/app/invitation-maker-card-design/id6642704968" at bounding box center [408, 269] width 101 height 13
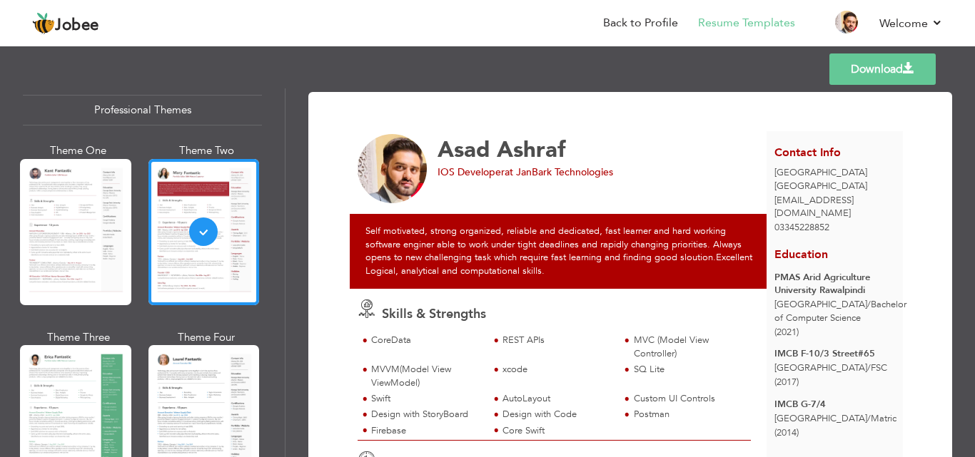
scroll to position [0, 0]
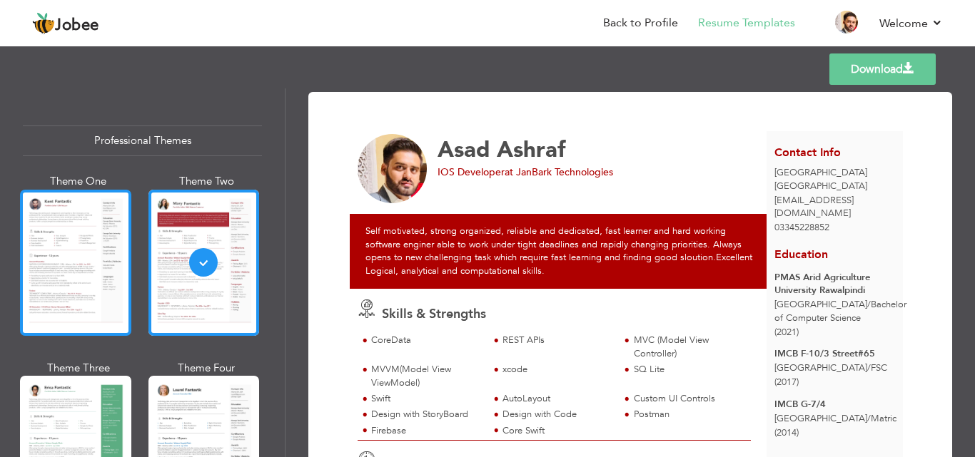
click at [93, 240] on div at bounding box center [75, 263] width 111 height 146
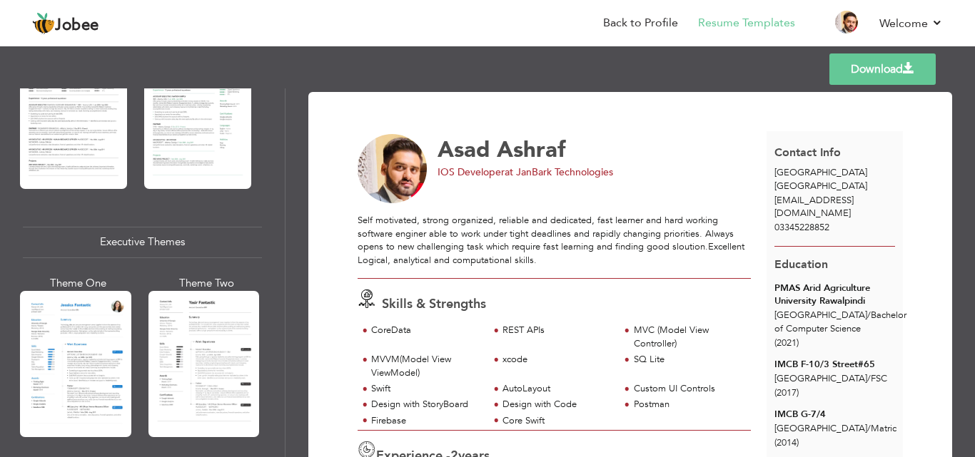
scroll to position [1606, 0]
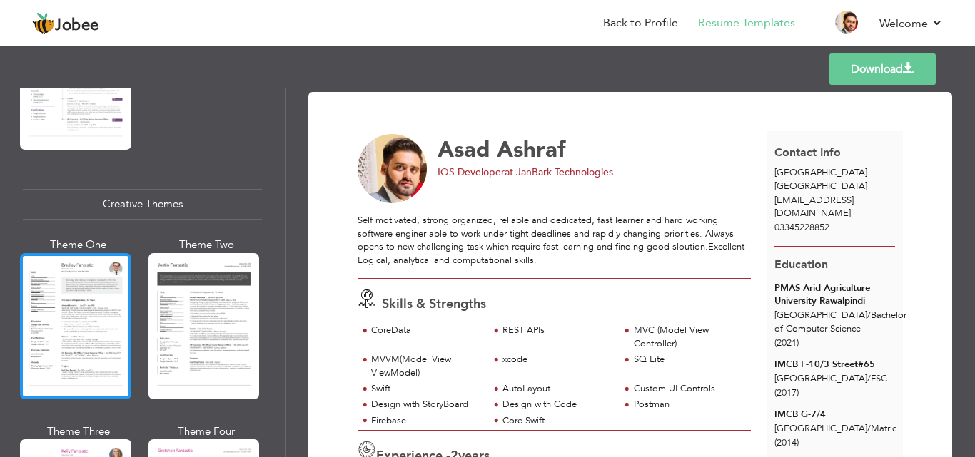
click at [83, 265] on div at bounding box center [75, 326] width 111 height 146
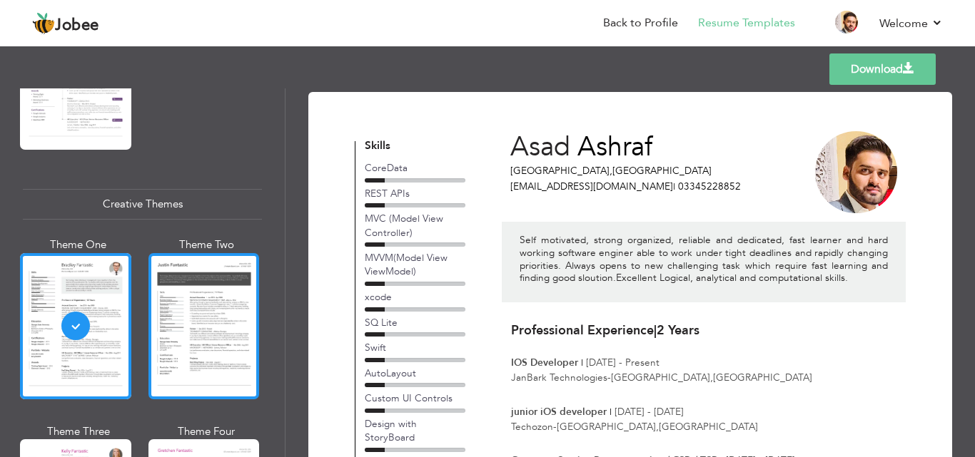
click at [162, 270] on div at bounding box center [203, 326] width 111 height 146
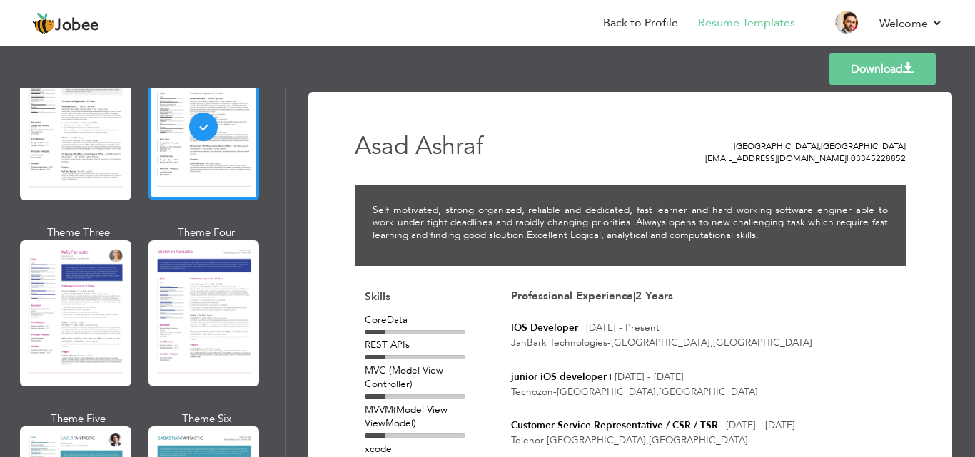
scroll to position [1805, 0]
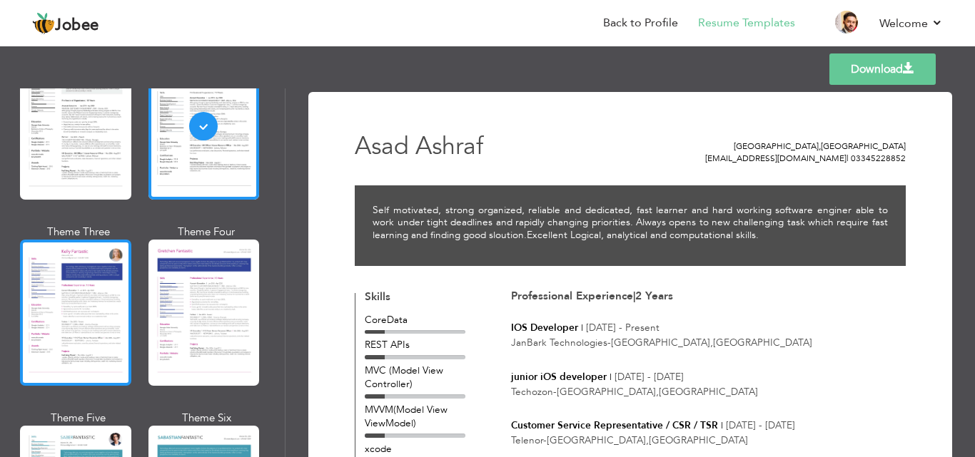
click at [106, 285] on div at bounding box center [75, 313] width 111 height 146
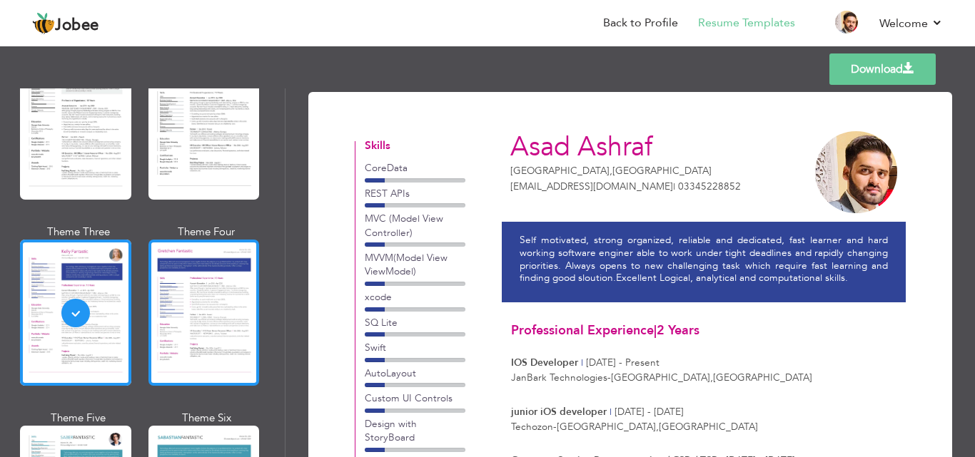
click at [177, 287] on div at bounding box center [203, 313] width 111 height 146
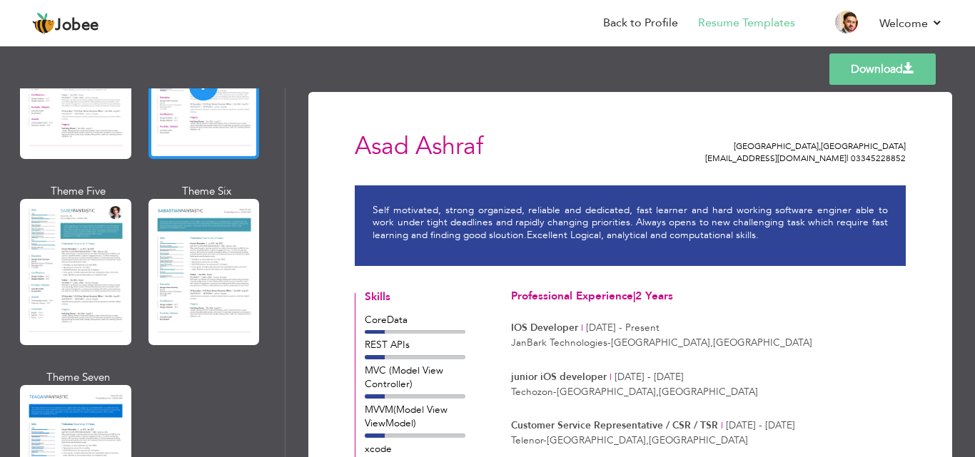
scroll to position [2033, 0]
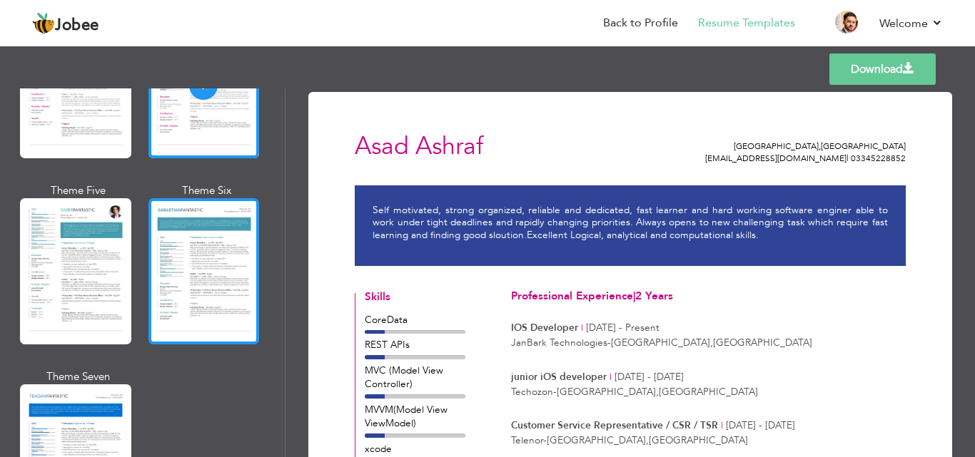
click at [192, 245] on div at bounding box center [203, 271] width 111 height 146
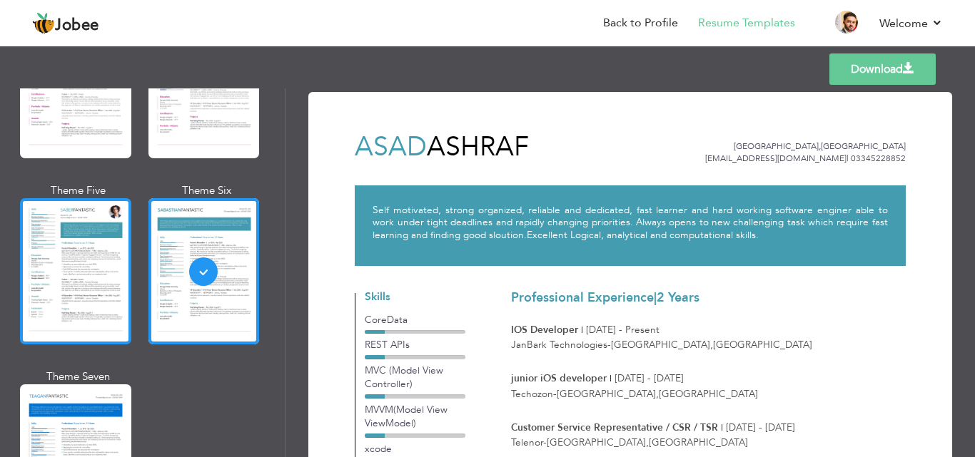
click at [105, 244] on div at bounding box center [75, 271] width 111 height 146
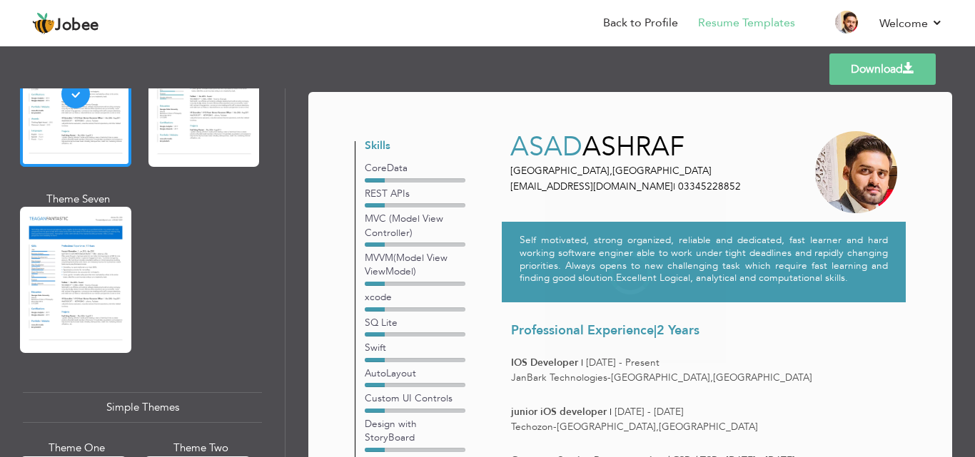
scroll to position [2321, 0]
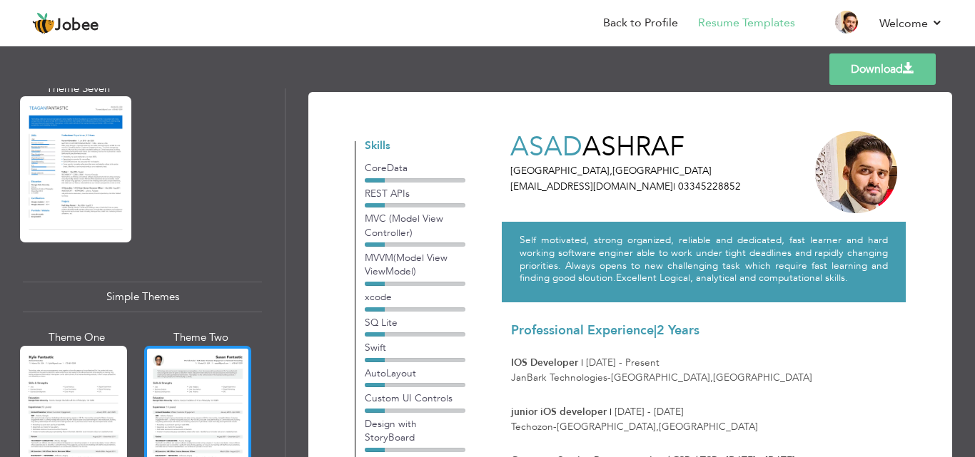
click at [167, 346] on div at bounding box center [197, 416] width 107 height 141
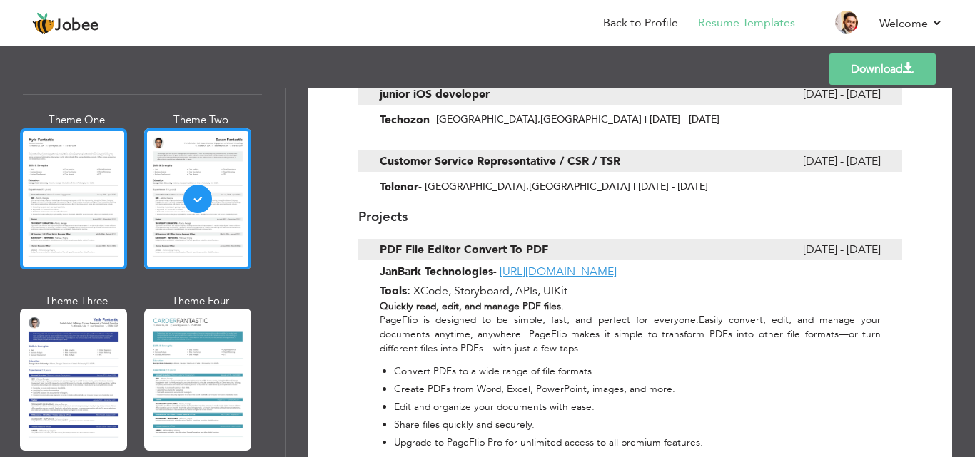
scroll to position [2540, 0]
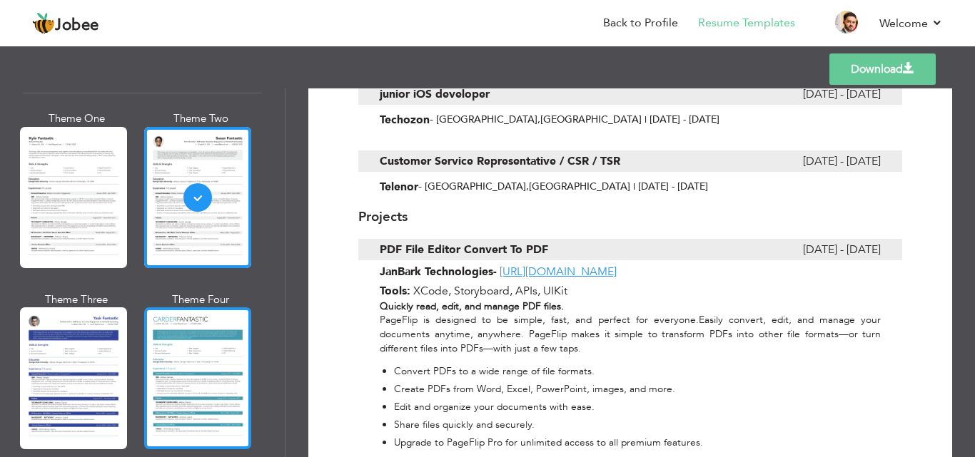
click at [176, 355] on div at bounding box center [197, 378] width 107 height 141
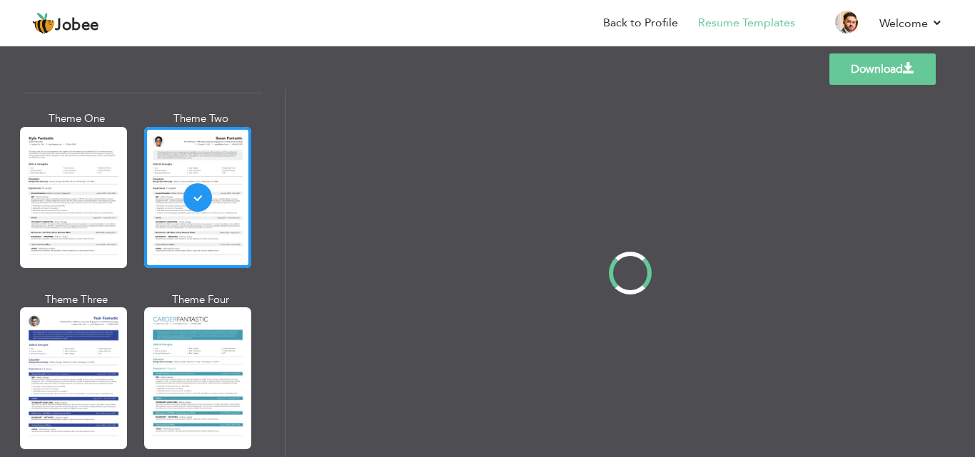
scroll to position [0, 0]
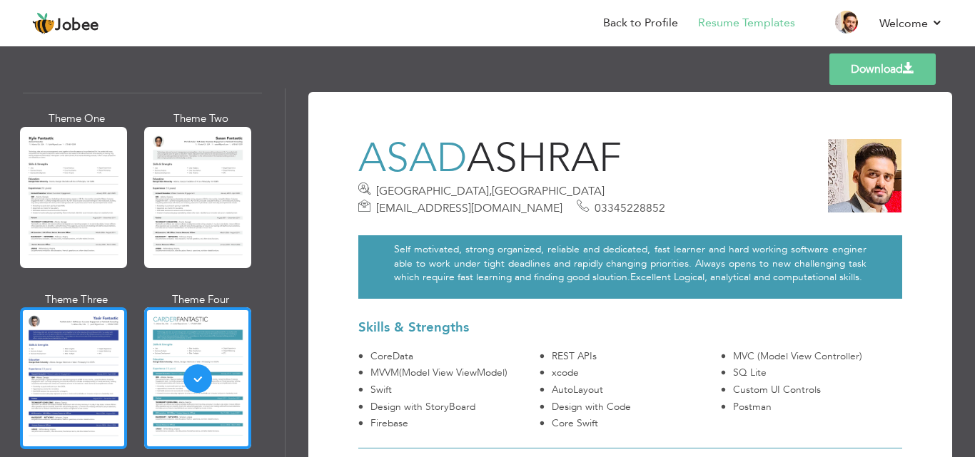
click at [111, 353] on div at bounding box center [73, 378] width 107 height 141
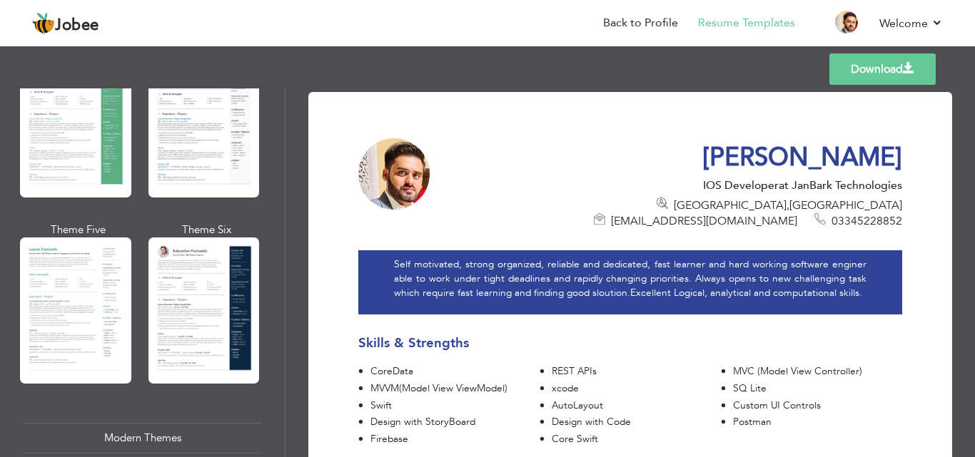
scroll to position [344, 0]
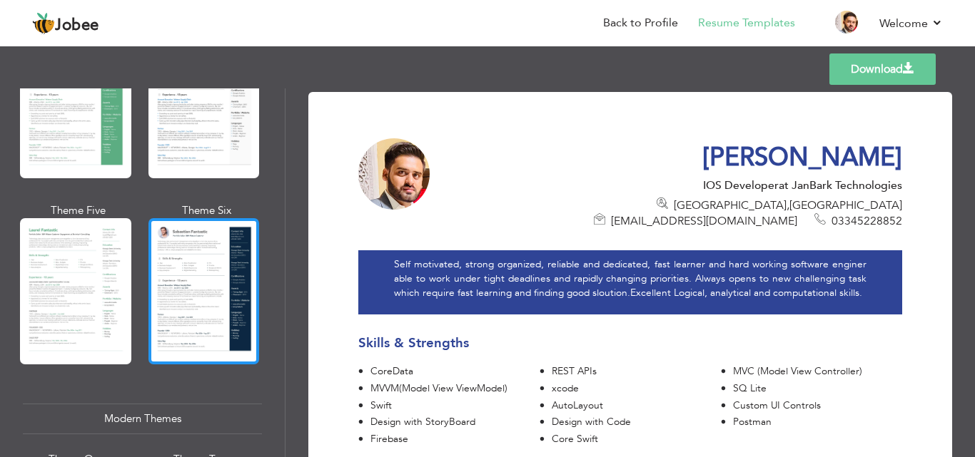
click at [176, 280] on div at bounding box center [203, 291] width 111 height 146
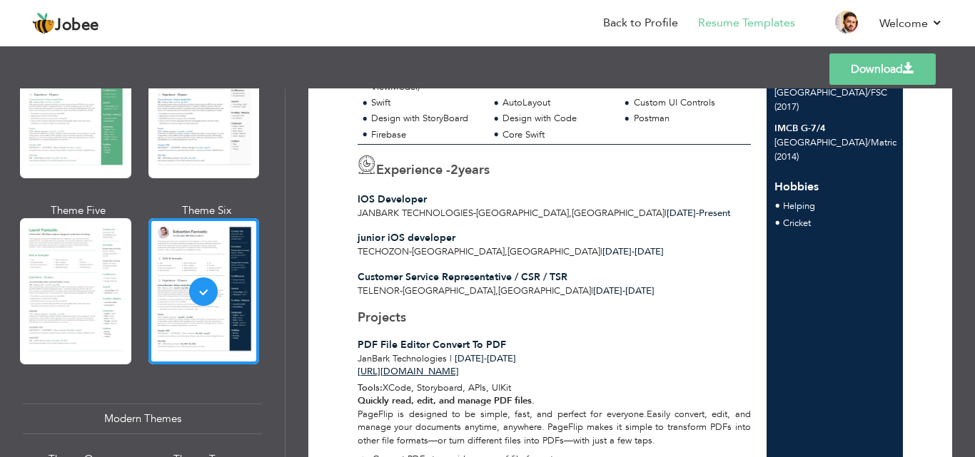
scroll to position [272, 0]
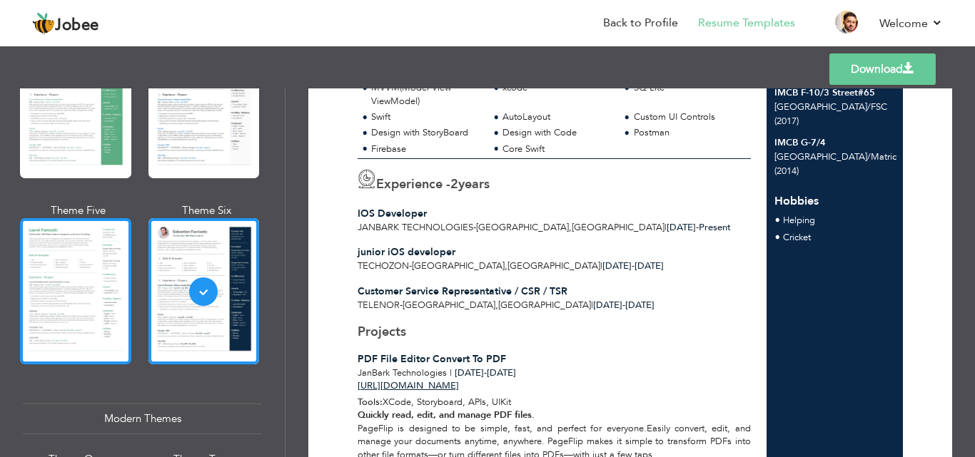
click at [97, 269] on div at bounding box center [75, 291] width 111 height 146
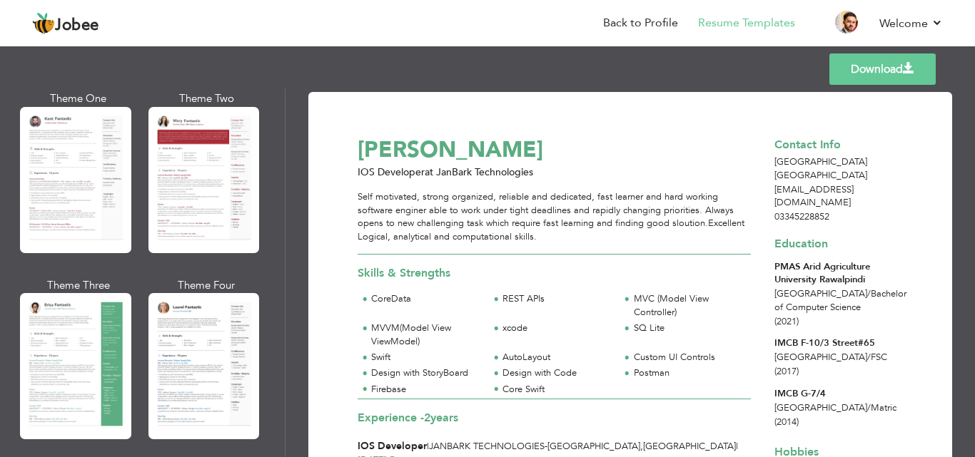
scroll to position [78, 0]
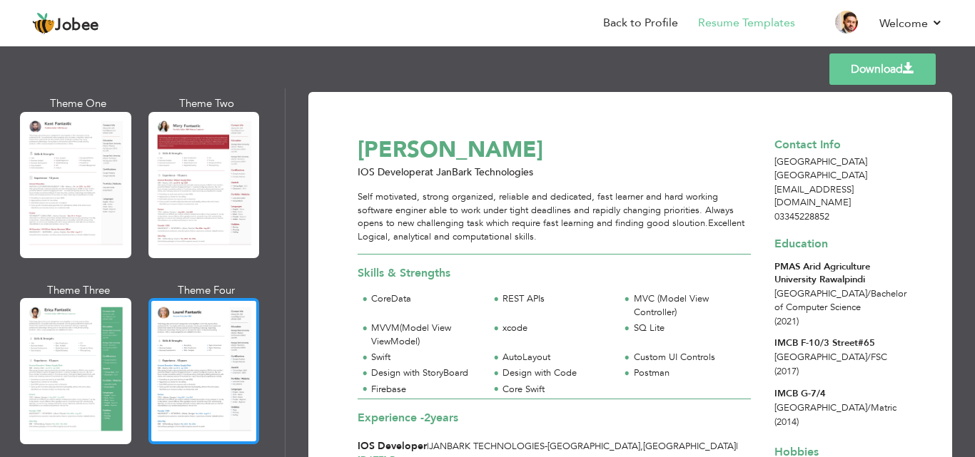
click at [228, 308] on div at bounding box center [203, 371] width 111 height 146
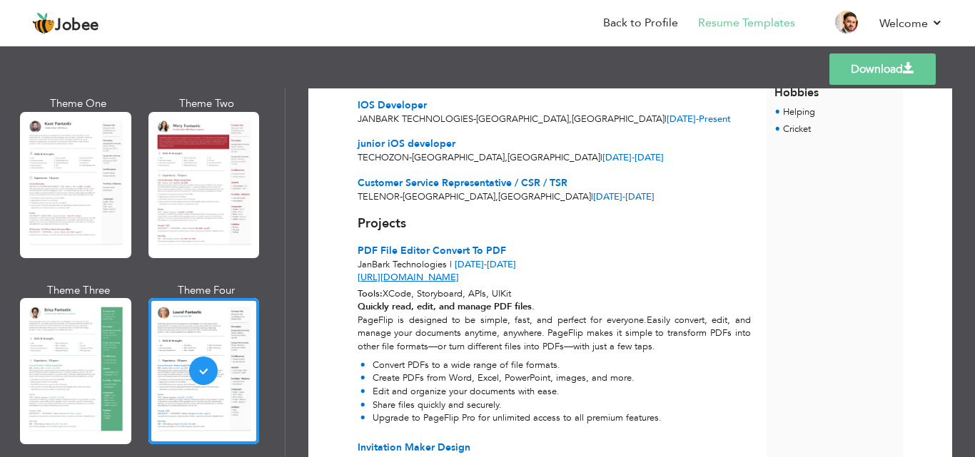
scroll to position [383, 0]
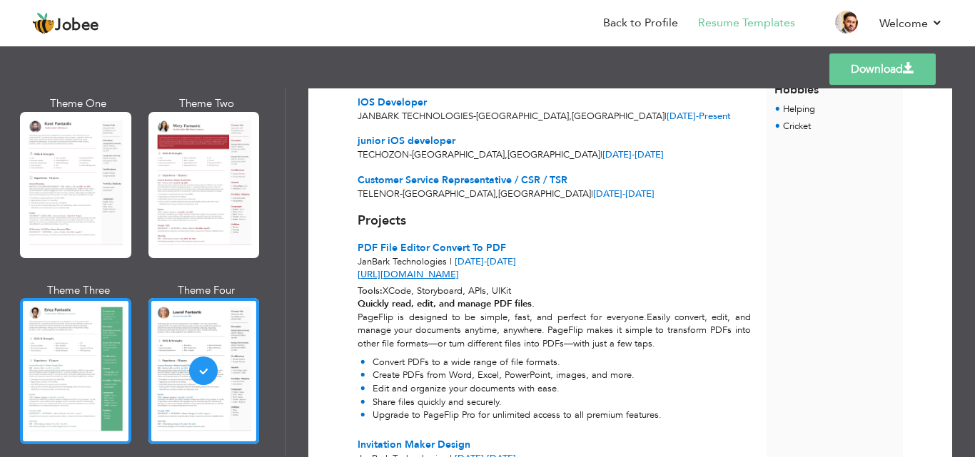
click at [95, 371] on div at bounding box center [75, 371] width 111 height 146
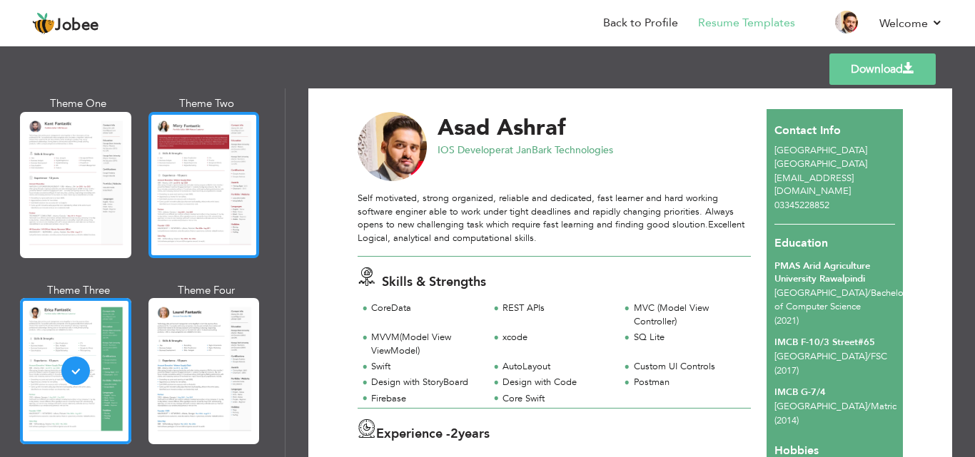
scroll to position [0, 0]
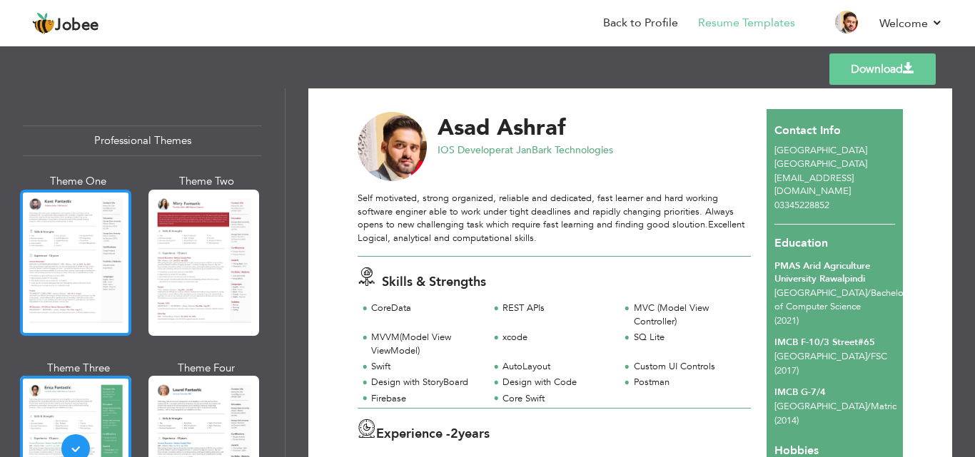
click at [47, 248] on div at bounding box center [75, 263] width 111 height 146
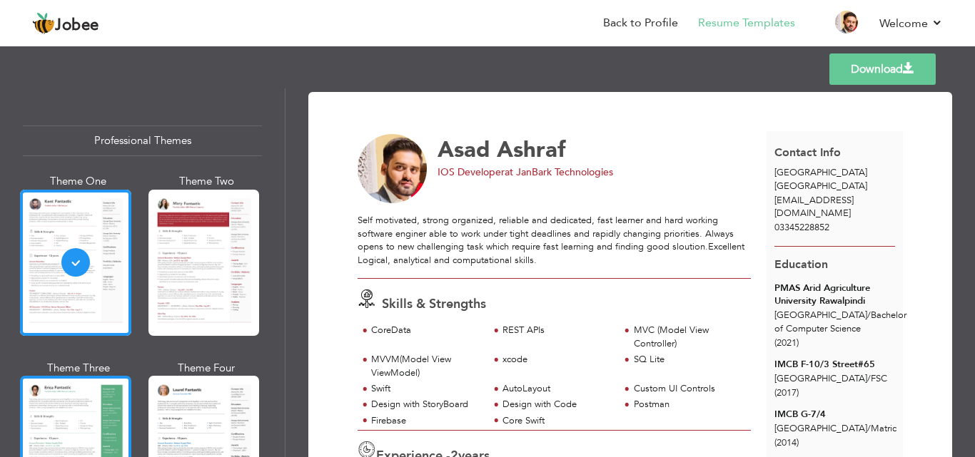
click at [98, 396] on div at bounding box center [75, 449] width 111 height 146
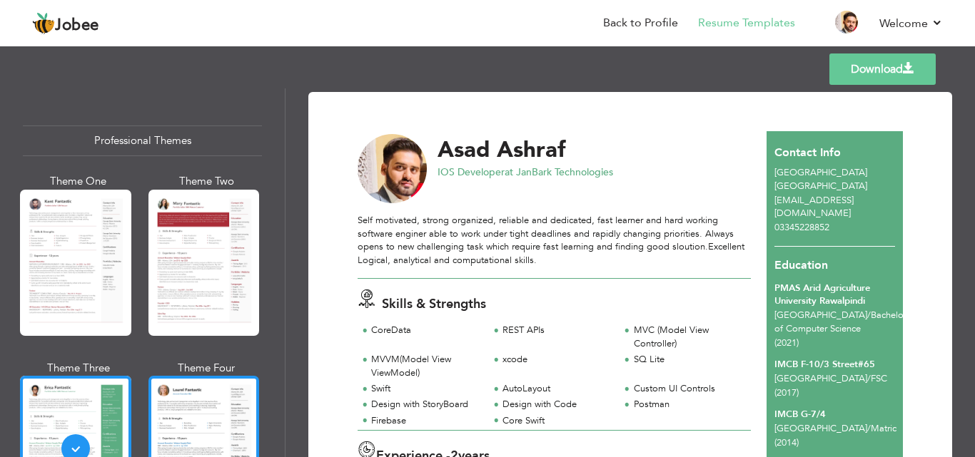
click at [201, 393] on div at bounding box center [203, 449] width 111 height 146
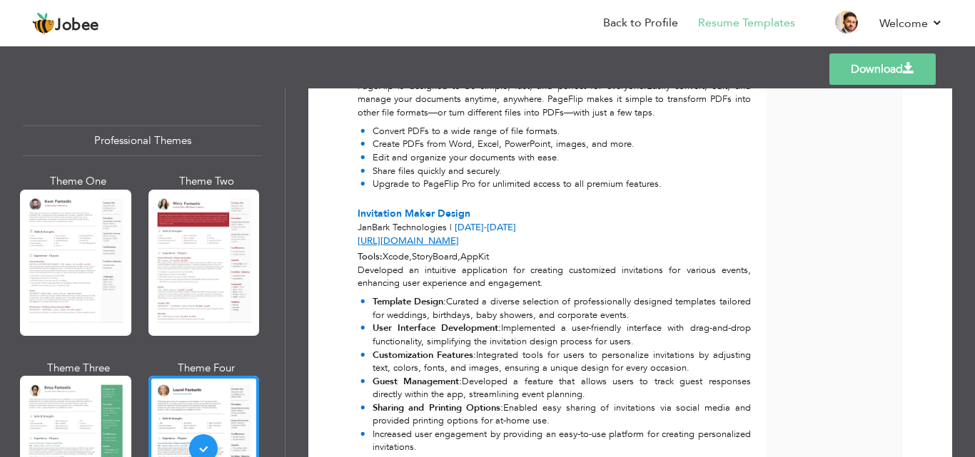
scroll to position [616, 0]
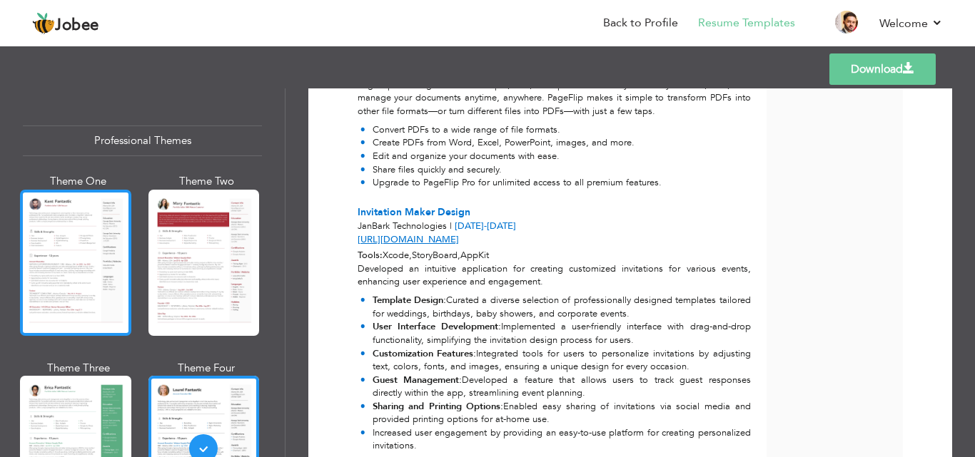
click at [84, 271] on div at bounding box center [75, 263] width 111 height 146
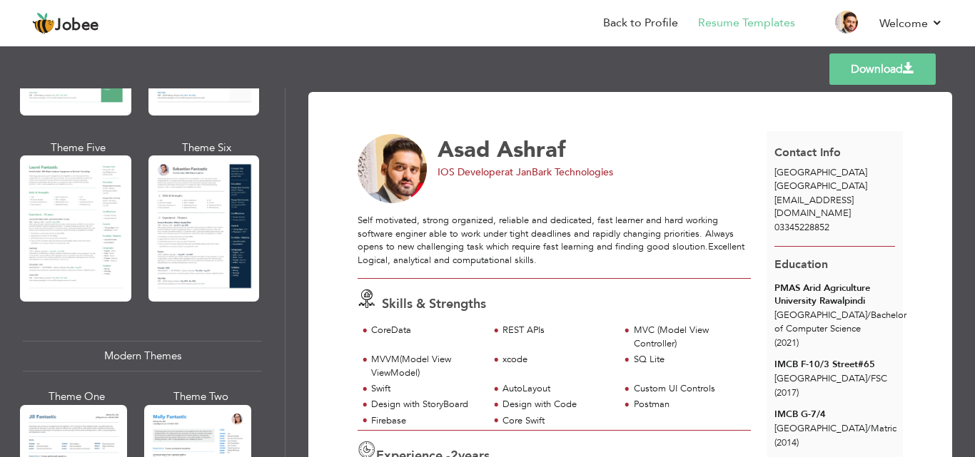
scroll to position [405, 0]
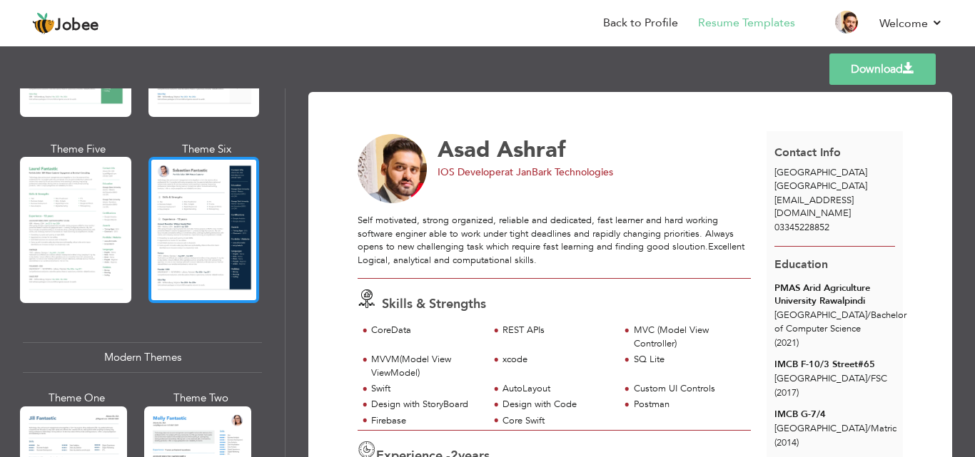
click at [222, 257] on div at bounding box center [203, 230] width 111 height 146
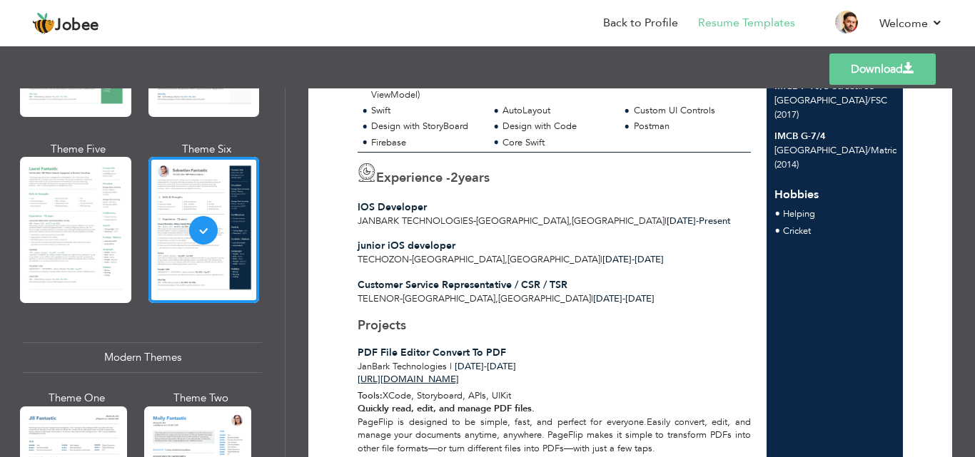
scroll to position [283, 0]
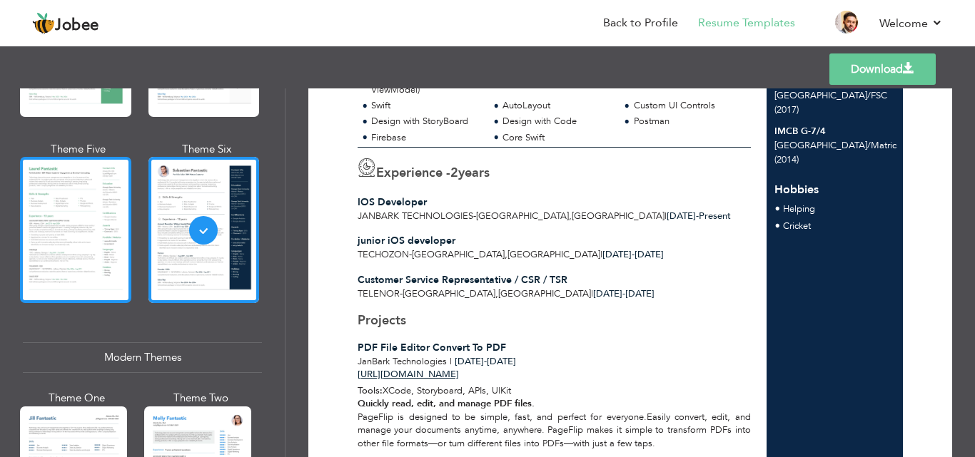
click at [102, 250] on div at bounding box center [75, 230] width 111 height 146
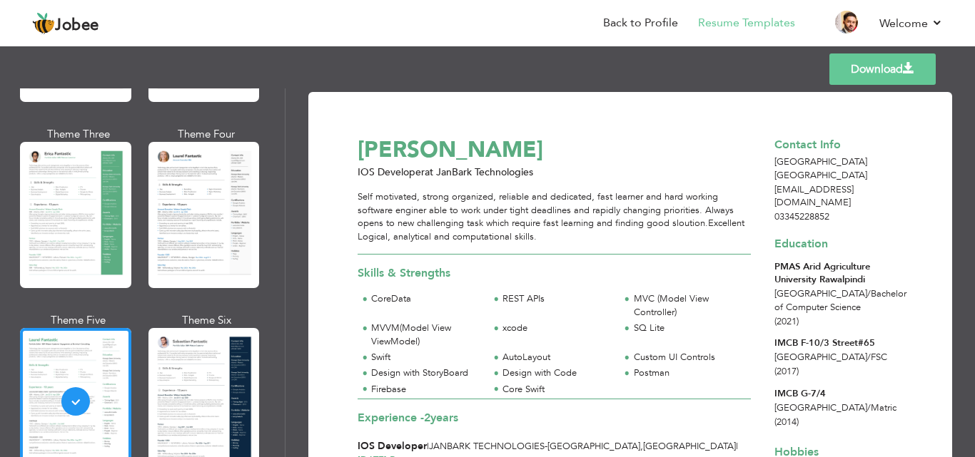
scroll to position [233, 0]
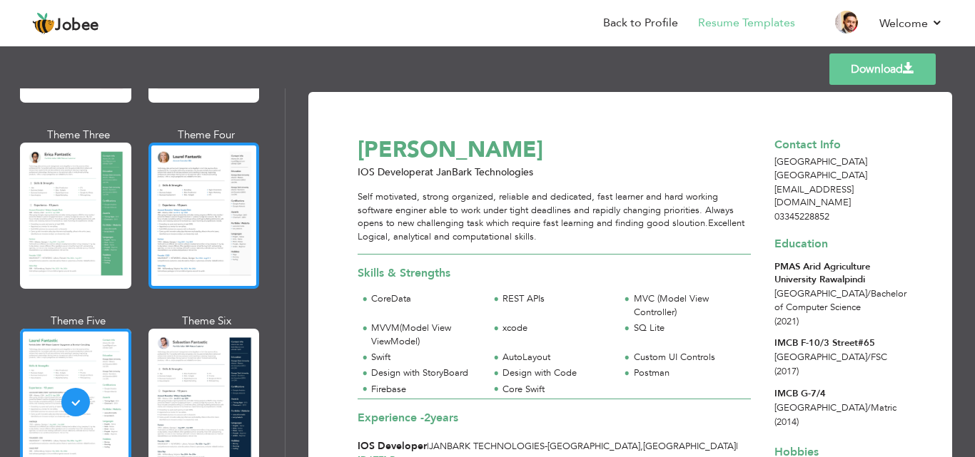
click at [230, 188] on div at bounding box center [203, 216] width 111 height 146
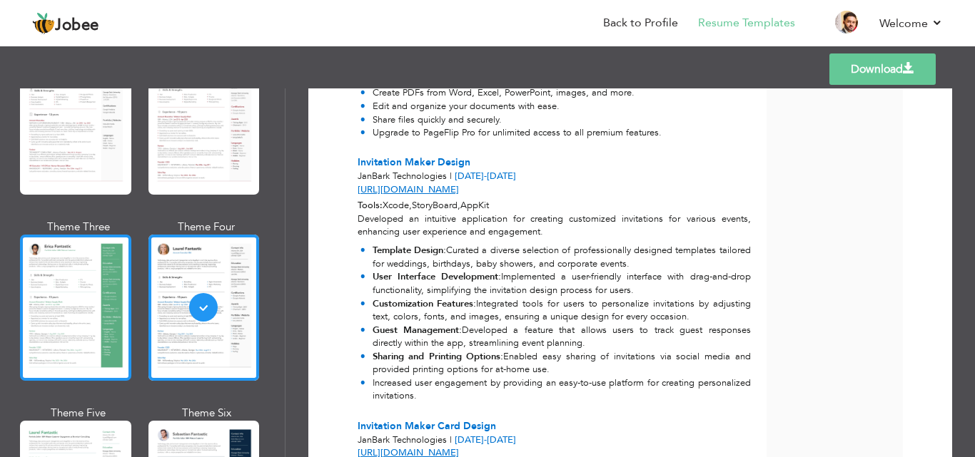
scroll to position [0, 0]
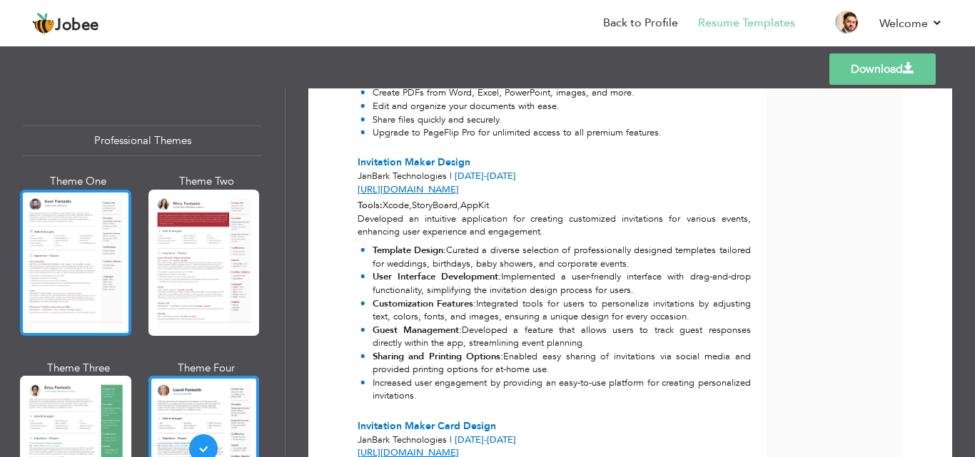
click at [88, 245] on div at bounding box center [75, 263] width 111 height 146
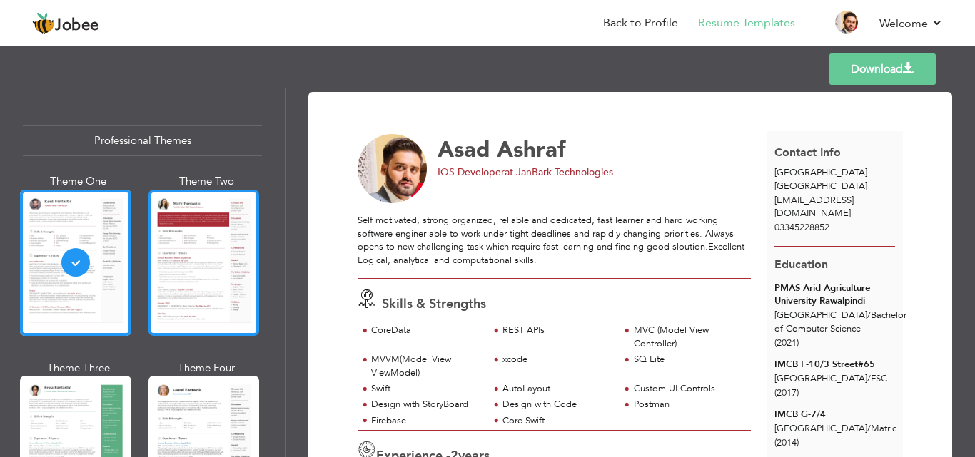
click at [181, 310] on div at bounding box center [203, 263] width 111 height 146
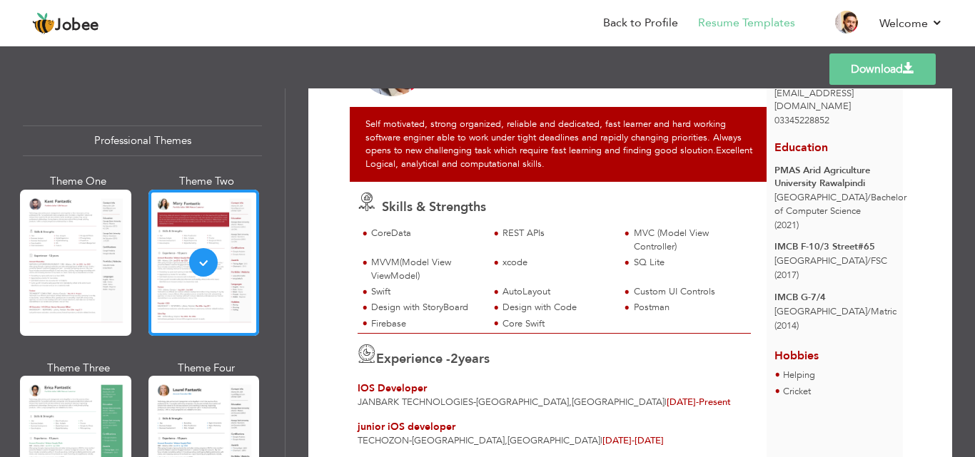
scroll to position [93, 0]
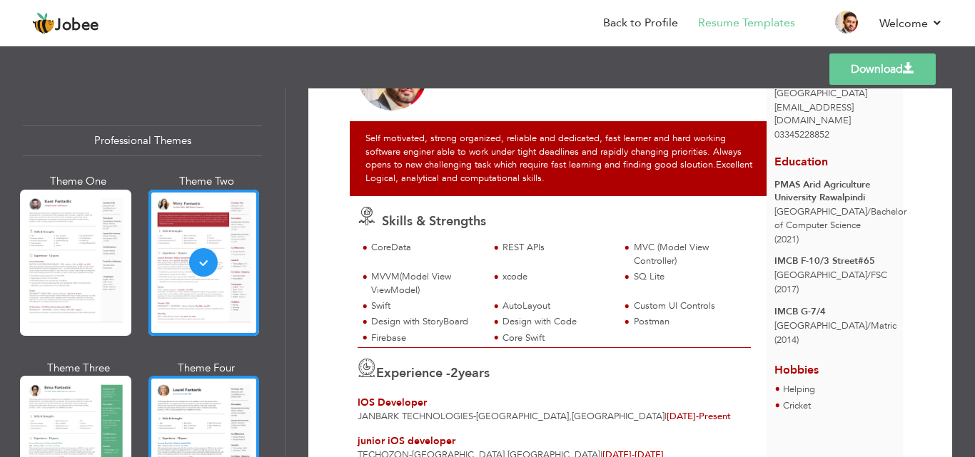
click at [208, 417] on div at bounding box center [203, 449] width 111 height 146
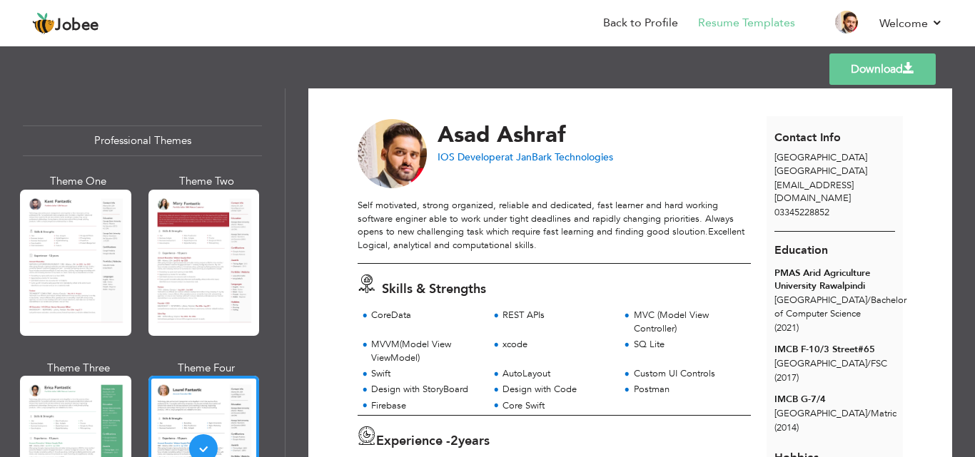
scroll to position [0, 0]
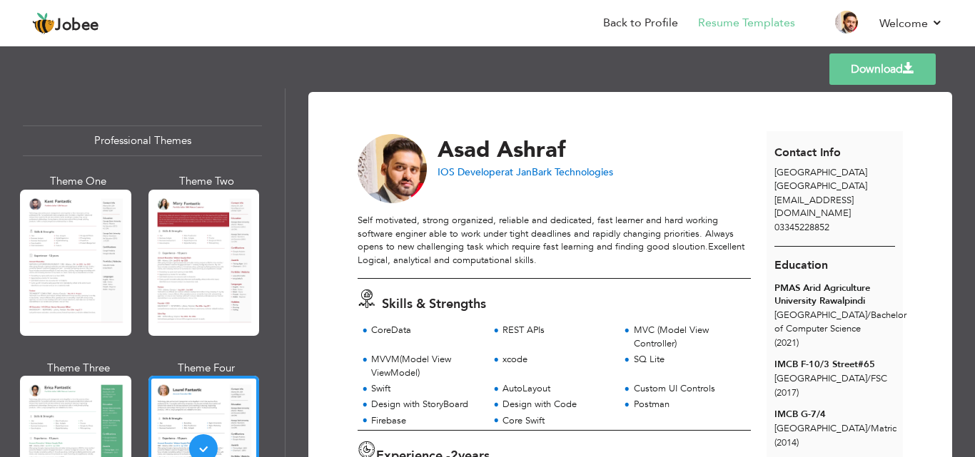
click at [873, 68] on link "Download" at bounding box center [882, 69] width 106 height 31
click at [866, 71] on link "Download" at bounding box center [882, 69] width 106 height 31
click at [902, 69] on link "Download" at bounding box center [882, 69] width 106 height 31
click at [905, 64] on span at bounding box center [908, 68] width 11 height 11
click at [881, 61] on link "Download" at bounding box center [882, 69] width 106 height 31
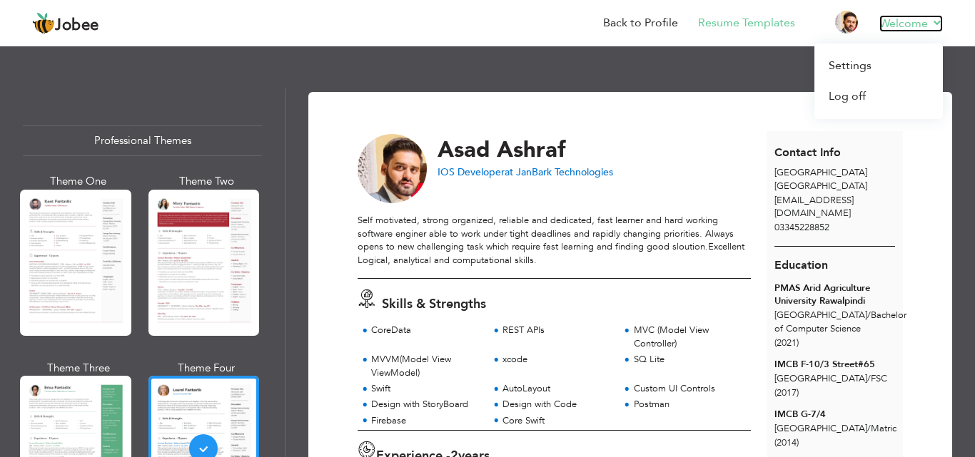
click at [934, 19] on link "Welcome" at bounding box center [911, 23] width 64 height 17
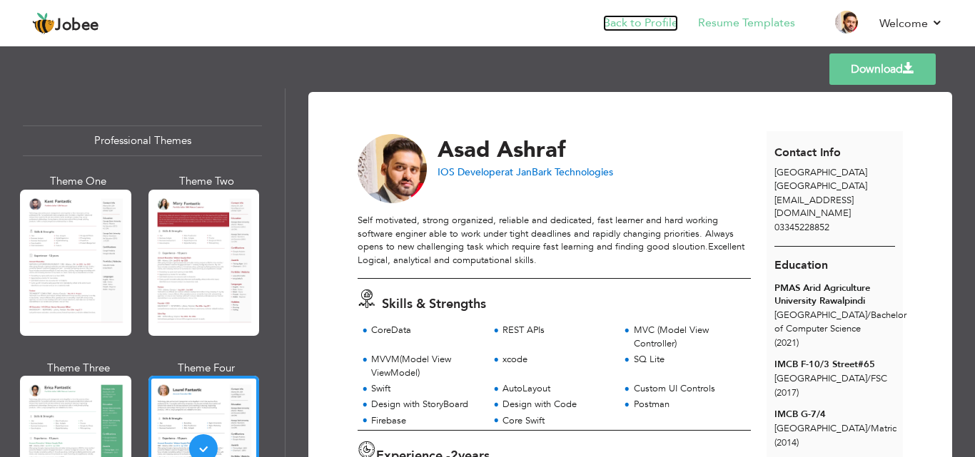
click at [655, 24] on link "Back to Profile" at bounding box center [640, 23] width 75 height 16
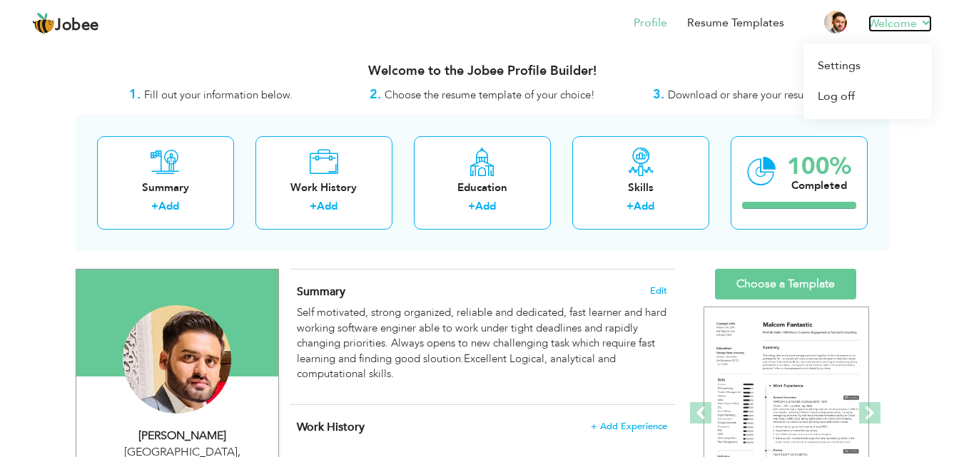
click at [920, 24] on link "Welcome" at bounding box center [900, 23] width 64 height 17
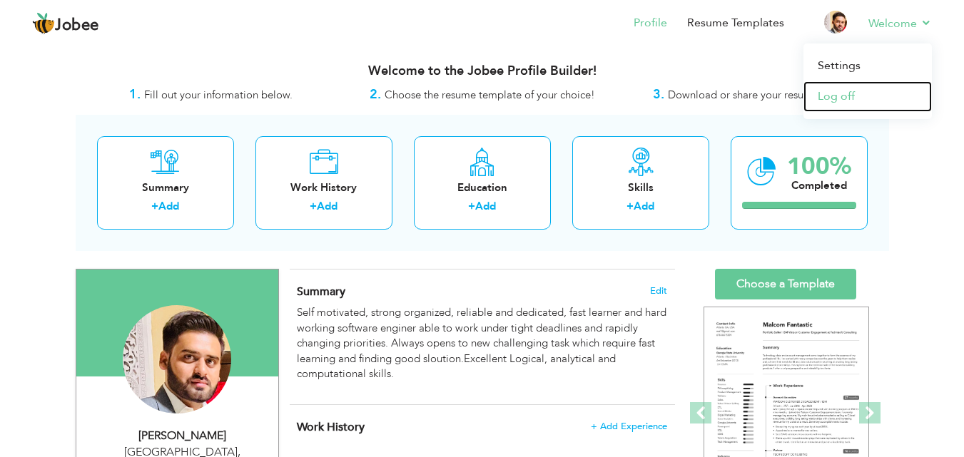
click at [858, 93] on link "Log off" at bounding box center [868, 96] width 128 height 31
